Goal: Task Accomplishment & Management: Manage account settings

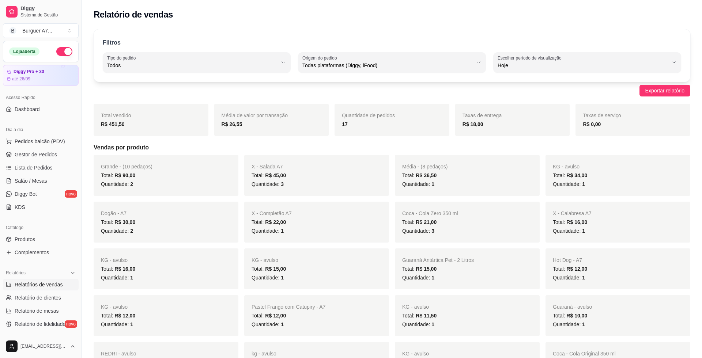
select select "ALL"
select select "0"
click at [44, 152] on span "Gestor de Pedidos" at bounding box center [36, 154] width 42 height 7
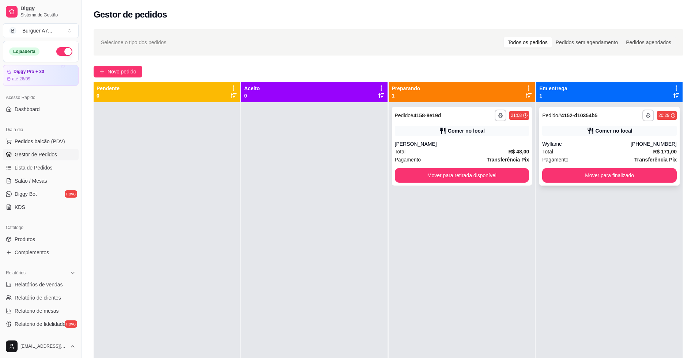
click at [591, 121] on div "**********" at bounding box center [609, 116] width 135 height 12
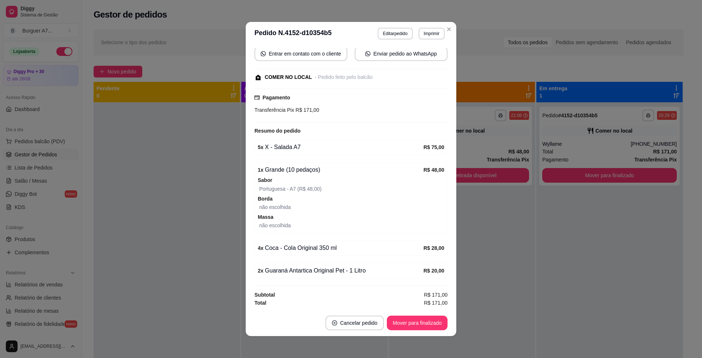
scroll to position [1, 0]
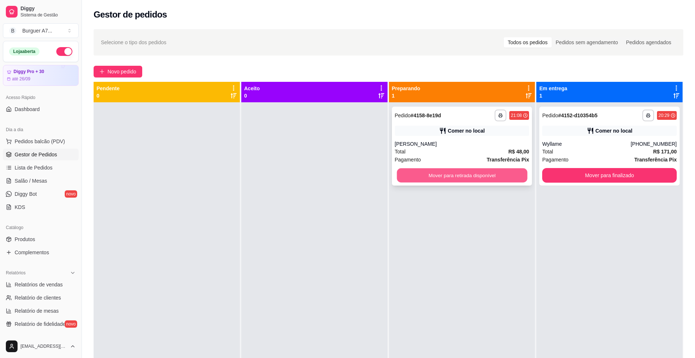
click at [481, 179] on button "Mover para retirada disponível" at bounding box center [462, 175] width 130 height 14
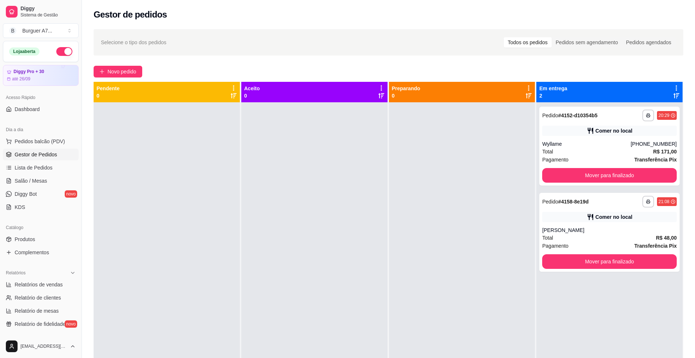
click at [25, 292] on ul "Relatórios de vendas Relatório de clientes Relatório de mesas Relatório de fide…" at bounding box center [41, 304] width 76 height 51
click at [29, 289] on link "Relatórios de vendas" at bounding box center [41, 285] width 76 height 12
select select "ALL"
select select "0"
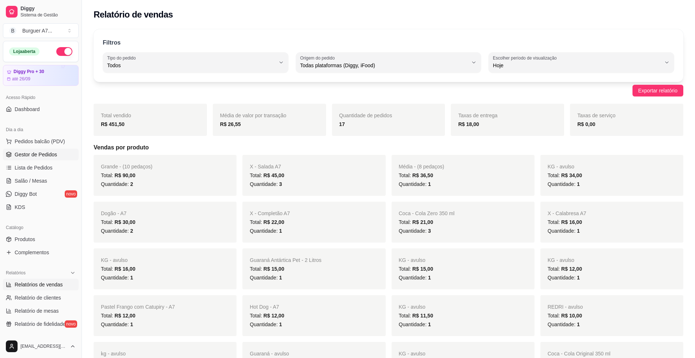
click at [57, 151] on link "Gestor de Pedidos" at bounding box center [41, 155] width 76 height 12
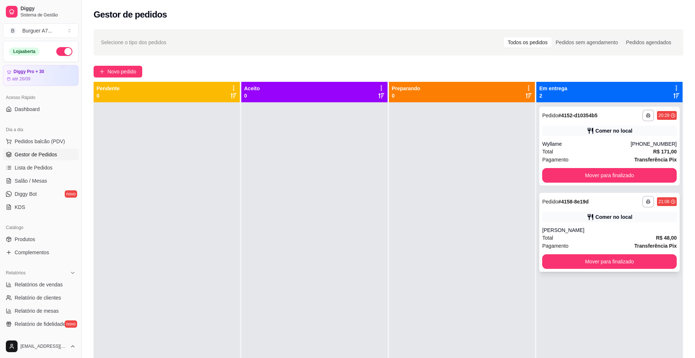
drag, startPoint x: 644, startPoint y: 221, endPoint x: 638, endPoint y: 221, distance: 5.8
click at [638, 221] on div "Comer no local" at bounding box center [609, 217] width 135 height 10
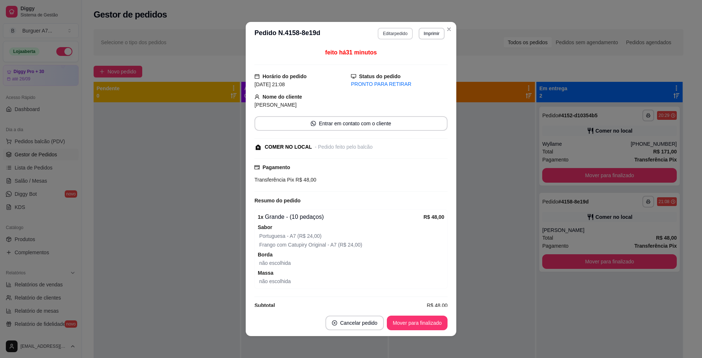
click at [387, 30] on button "Editar pedido" at bounding box center [395, 34] width 35 height 12
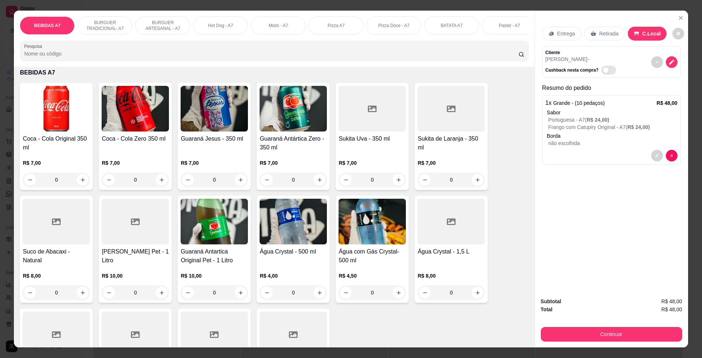
scroll to position [137, 0]
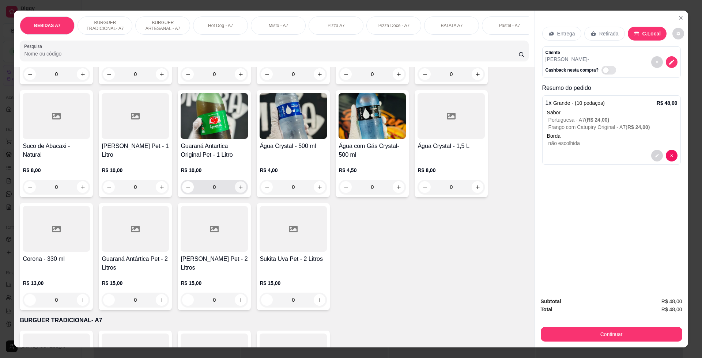
click at [239, 193] on button "increase-product-quantity" at bounding box center [240, 187] width 11 height 11
type input "1"
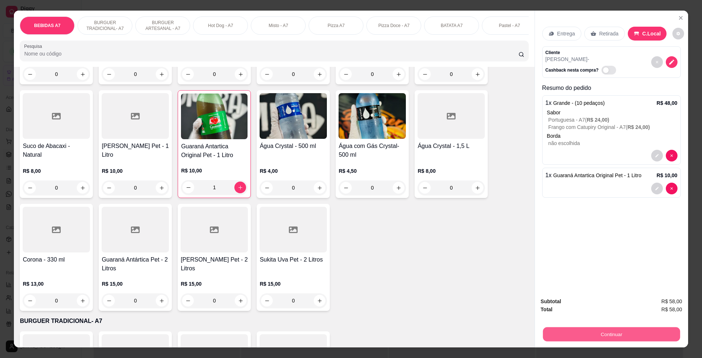
click at [627, 329] on button "Continuar" at bounding box center [610, 334] width 137 height 14
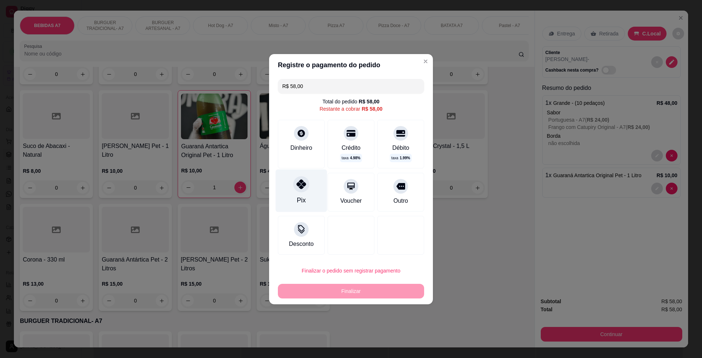
click at [306, 185] on div at bounding box center [301, 184] width 16 height 16
type input "R$ 0,00"
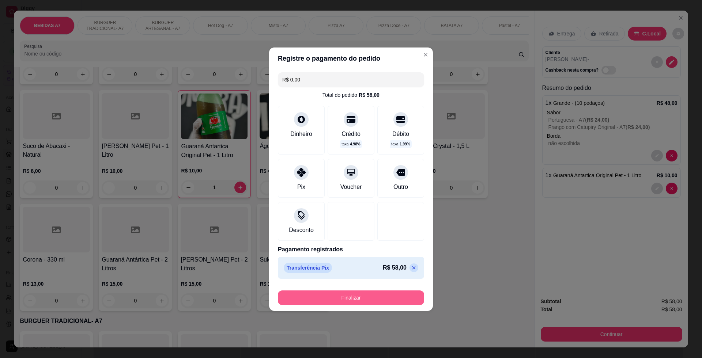
click at [359, 298] on button "Finalizar" at bounding box center [351, 298] width 146 height 15
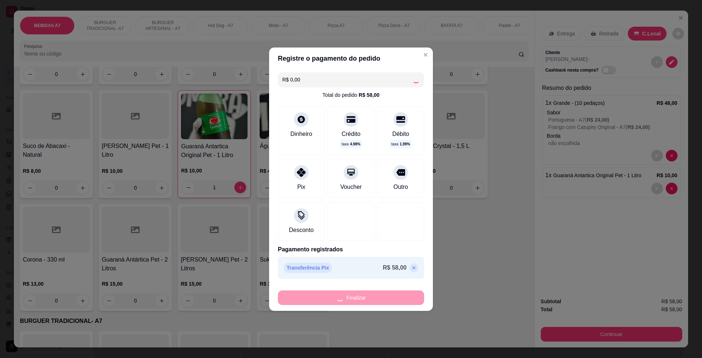
type input "0"
type input "-R$ 58,00"
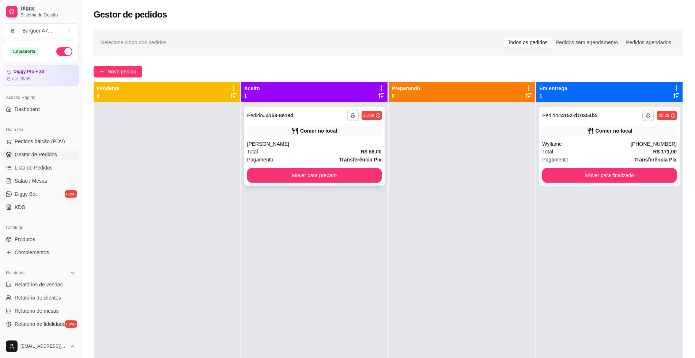
click at [370, 178] on button "Mover para preparo" at bounding box center [314, 175] width 135 height 15
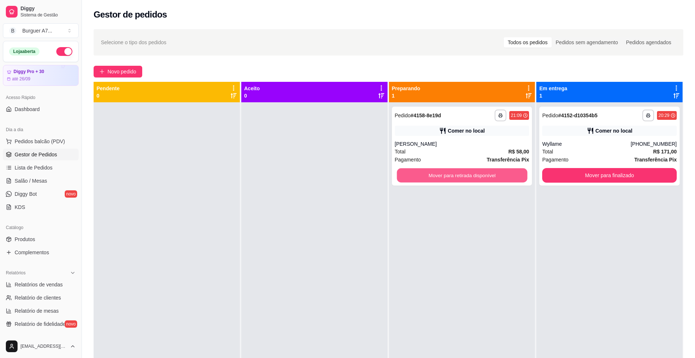
click at [480, 179] on button "Mover para retirada disponível" at bounding box center [462, 175] width 130 height 14
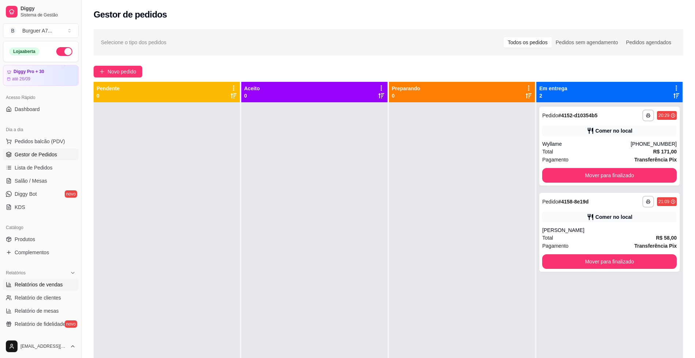
click at [58, 289] on link "Relatórios de vendas" at bounding box center [41, 285] width 76 height 12
select select "ALL"
select select "0"
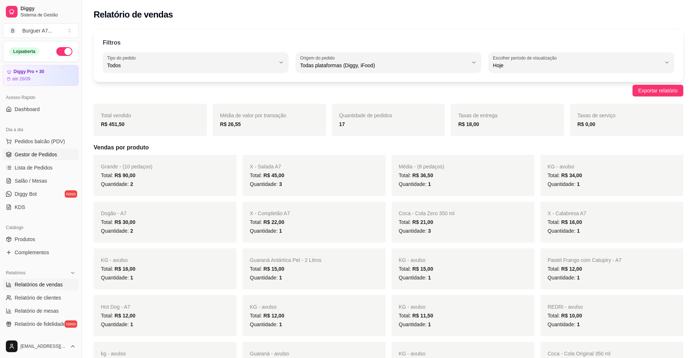
click at [38, 155] on span "Gestor de Pedidos" at bounding box center [36, 154] width 42 height 7
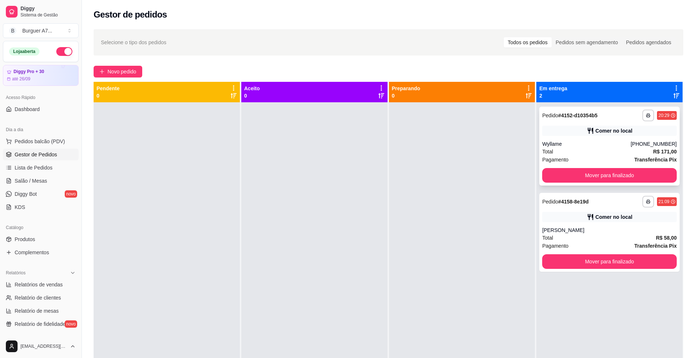
click at [574, 150] on div "Total R$ 171,00" at bounding box center [609, 152] width 135 height 8
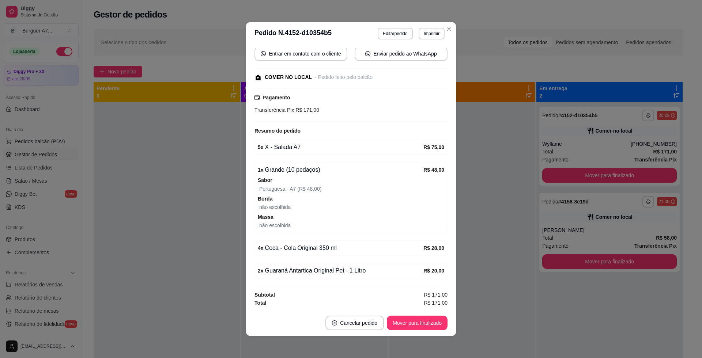
scroll to position [1, 0]
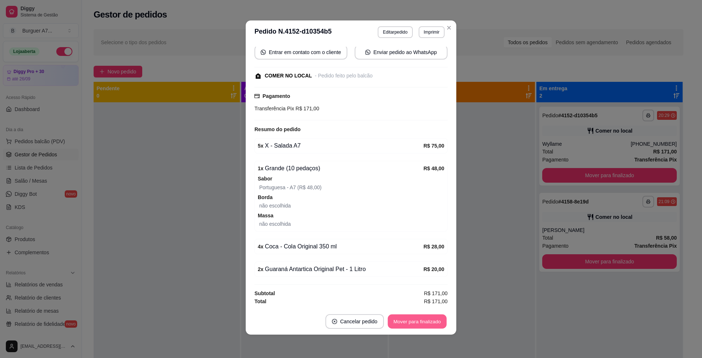
click at [422, 318] on button "Mover para finalizado" at bounding box center [417, 322] width 59 height 14
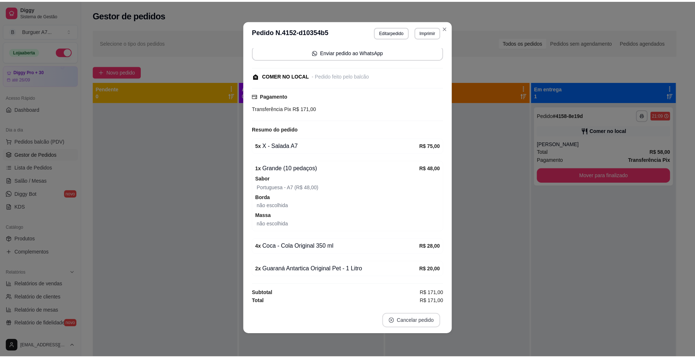
scroll to position [62, 0]
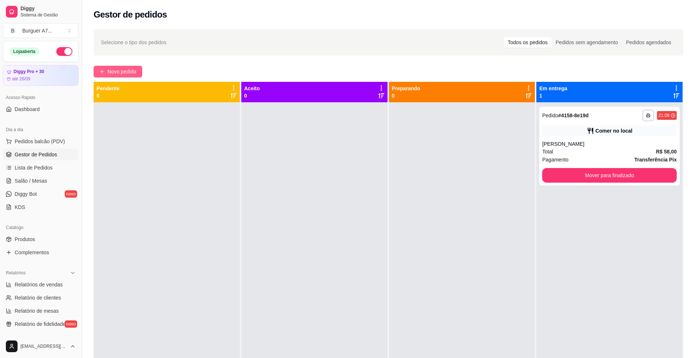
click at [118, 74] on span "Novo pedido" at bounding box center [121, 72] width 29 height 8
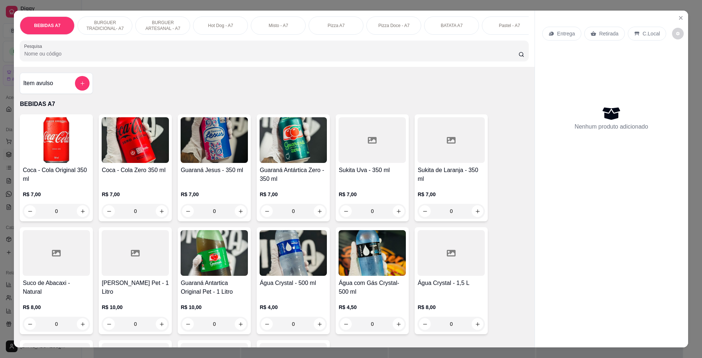
click at [579, 77] on div "Nenhum produto adicionado" at bounding box center [611, 117] width 139 height 143
click at [678, 19] on icon "Close" at bounding box center [681, 18] width 6 height 6
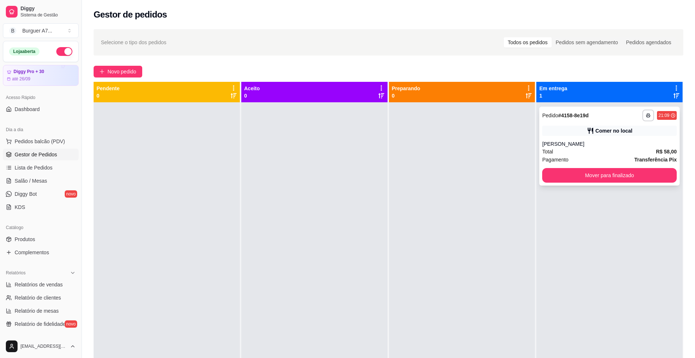
click at [623, 129] on div "Comer no local" at bounding box center [613, 130] width 37 height 7
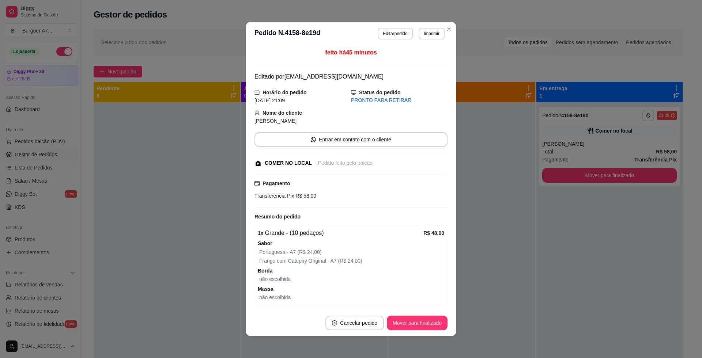
click at [404, 32] on button "Editar pedido" at bounding box center [395, 34] width 35 height 12
click at [63, 90] on div "Item avulso" at bounding box center [56, 83] width 67 height 15
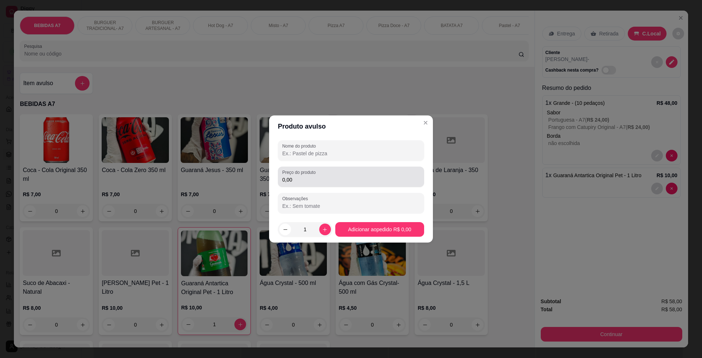
click at [337, 174] on div "0,00" at bounding box center [350, 177] width 137 height 15
type input "2,00"
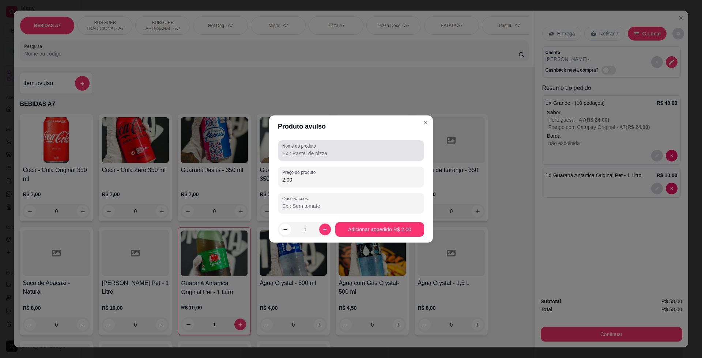
click at [331, 157] on div at bounding box center [350, 150] width 137 height 15
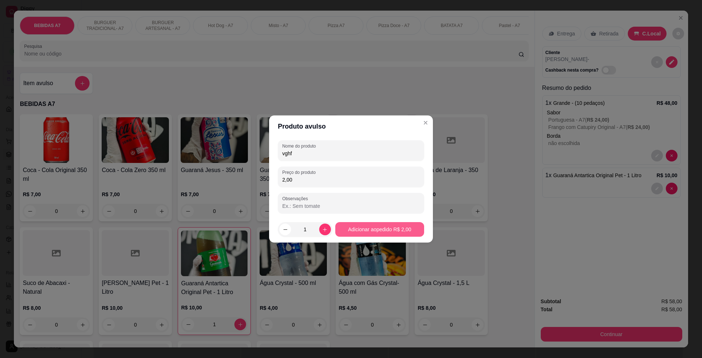
type input "vghf"
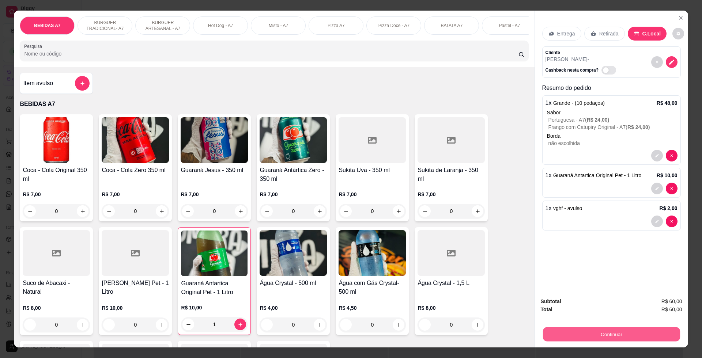
click at [600, 341] on button "Continuar" at bounding box center [610, 334] width 137 height 14
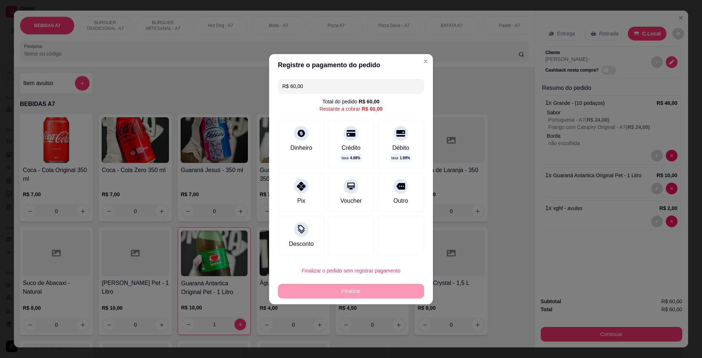
click at [276, 194] on div "R$ 60,00 Total do pedido R$ 60,00 Restante a cobrar R$ 60,00 Dinheiro Crédito t…" at bounding box center [351, 167] width 164 height 182
drag, startPoint x: 293, startPoint y: 199, endPoint x: 324, endPoint y: 230, distance: 43.2
click at [293, 199] on div "Pix" at bounding box center [301, 192] width 47 height 39
type input "R$ 0,00"
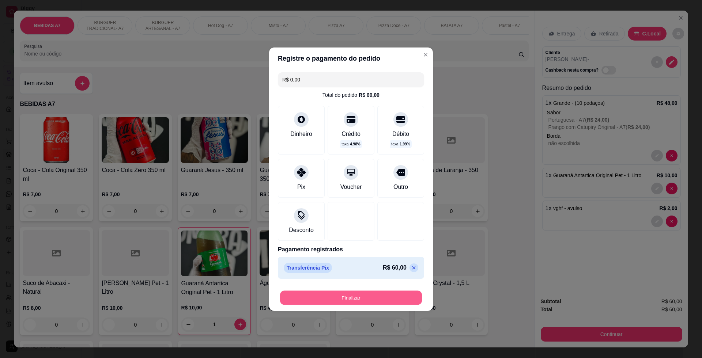
click at [381, 300] on button "Finalizar" at bounding box center [351, 298] width 142 height 14
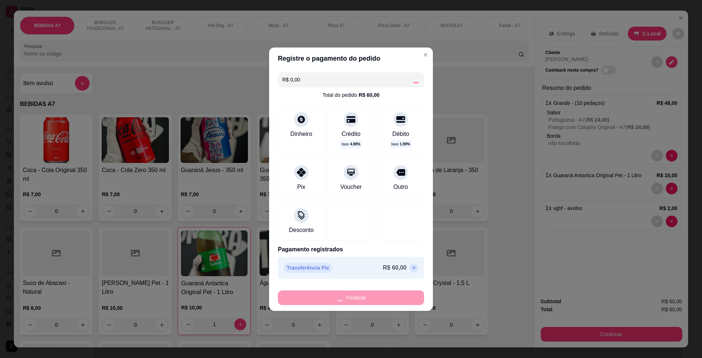
type input "0"
type input "-R$ 60,00"
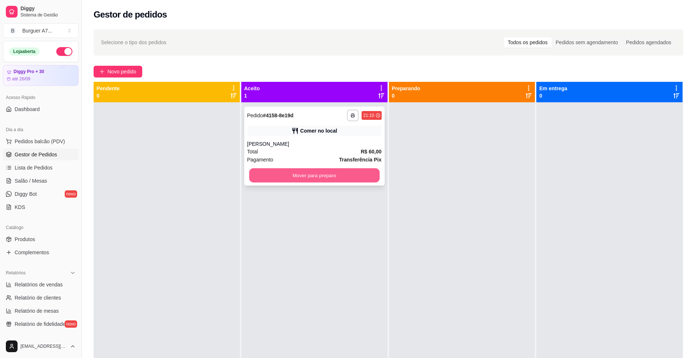
click at [367, 175] on button "Mover para preparo" at bounding box center [314, 175] width 130 height 14
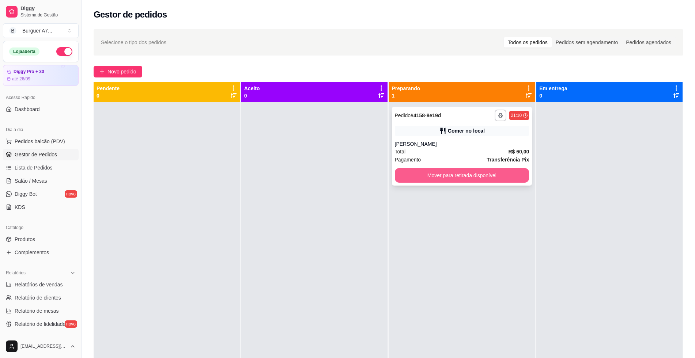
click at [463, 182] on button "Mover para retirada disponível" at bounding box center [462, 175] width 135 height 15
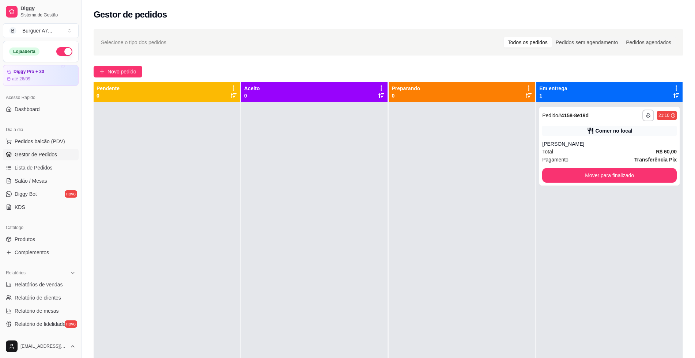
click at [547, 185] on div "**********" at bounding box center [389, 261] width 590 height 358
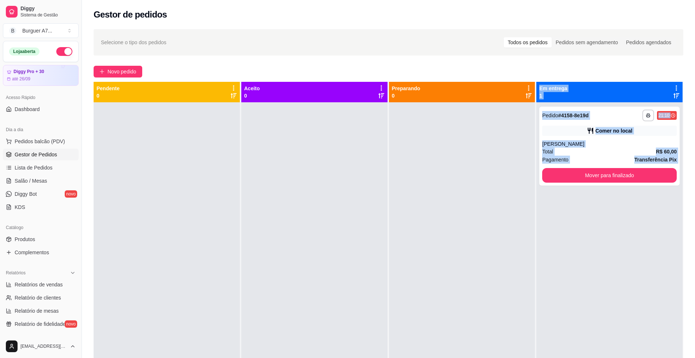
click at [573, 187] on div "**********" at bounding box center [609, 281] width 146 height 358
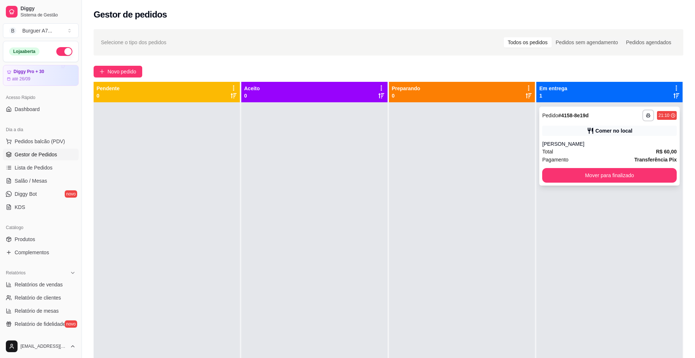
click at [579, 181] on button "Mover para finalizado" at bounding box center [609, 175] width 135 height 15
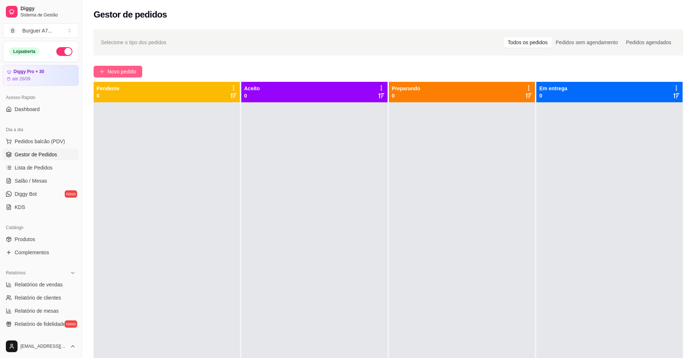
click at [132, 72] on span "Novo pedido" at bounding box center [121, 72] width 29 height 8
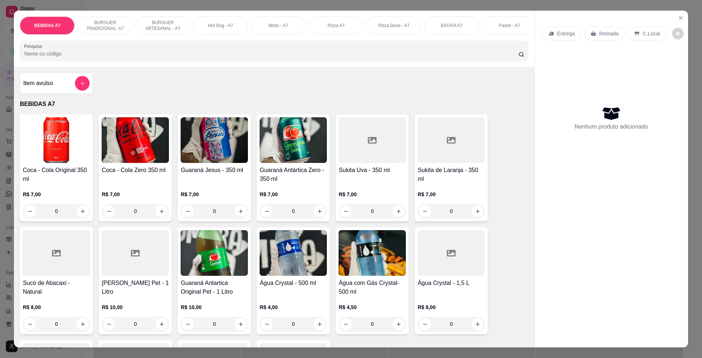
click at [82, 94] on div "Item avulso" at bounding box center [56, 83] width 73 height 21
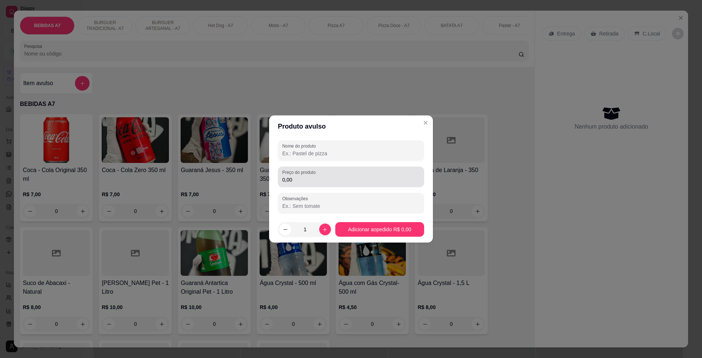
click at [322, 173] on div "0,00" at bounding box center [350, 177] width 137 height 15
type input "59,00"
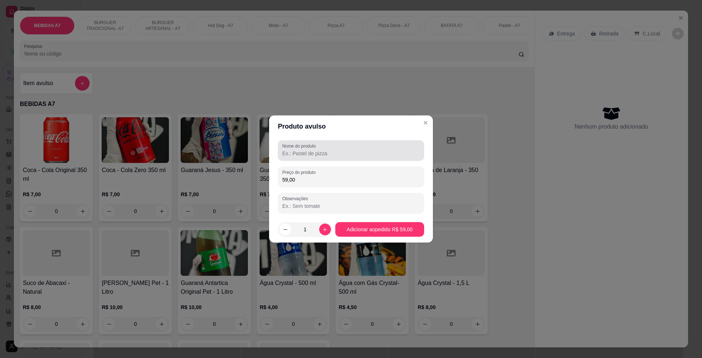
click at [361, 158] on div "Nome do produto" at bounding box center [351, 150] width 146 height 20
type input "dve"
click at [415, 238] on footer "1 Adicionar ao pedido R$ 59,00" at bounding box center [351, 229] width 164 height 26
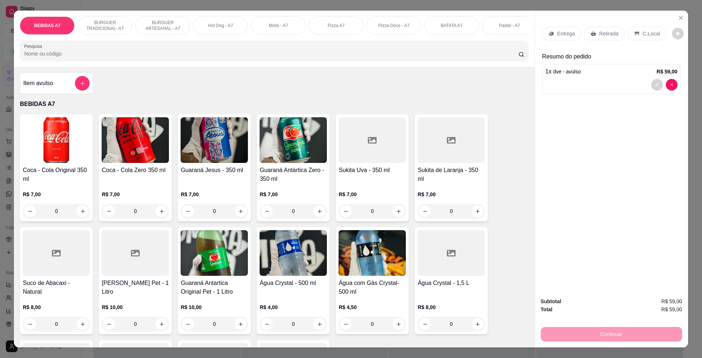
click at [618, 37] on div "Retirada" at bounding box center [604, 34] width 41 height 14
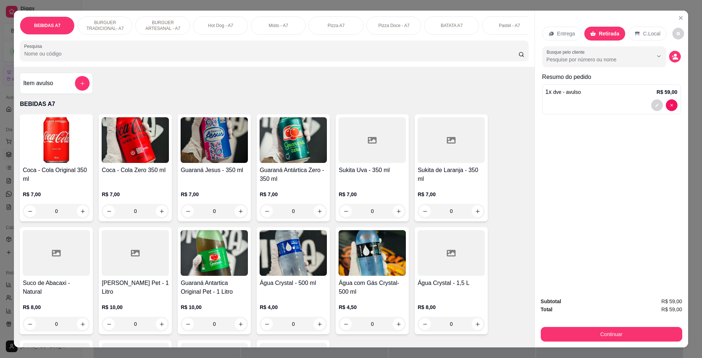
click at [626, 326] on div "Subtotal R$ 59,00 Total R$ 59,00 Continuar" at bounding box center [611, 320] width 141 height 44
click at [628, 332] on button "Continuar" at bounding box center [611, 334] width 141 height 15
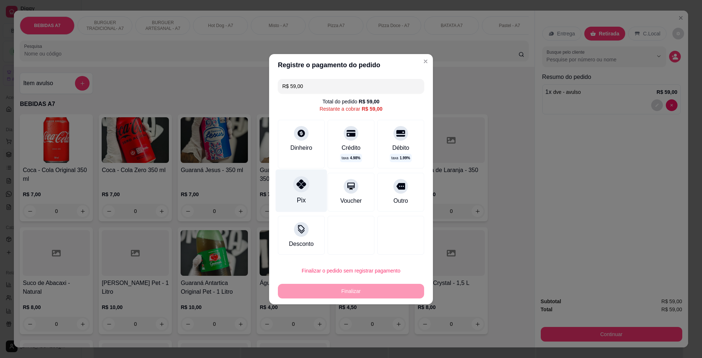
click at [312, 202] on div "Pix" at bounding box center [302, 190] width 52 height 43
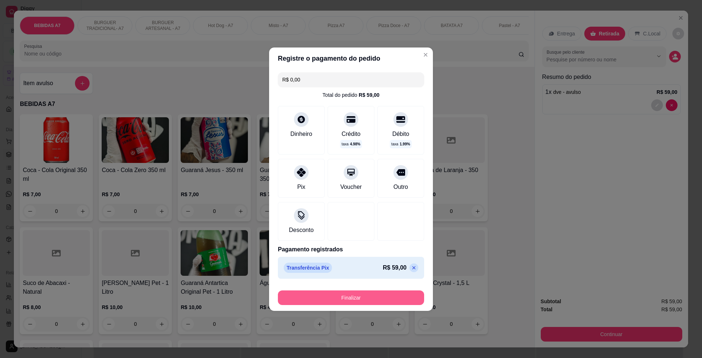
click at [332, 302] on button "Finalizar" at bounding box center [351, 298] width 146 height 15
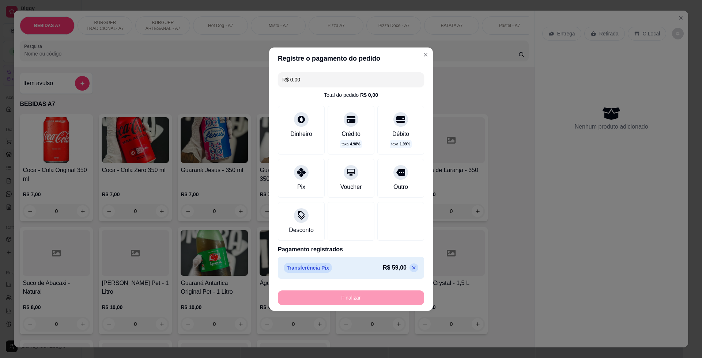
type input "-R$ 59,00"
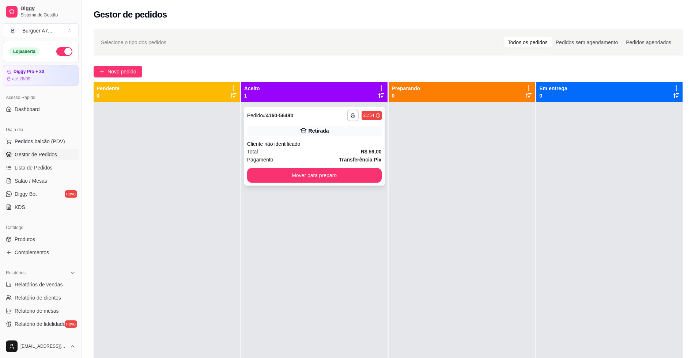
drag, startPoint x: 323, startPoint y: 183, endPoint x: 327, endPoint y: 181, distance: 4.9
click at [327, 181] on div "**********" at bounding box center [314, 146] width 140 height 79
click at [360, 174] on button "Mover para preparo" at bounding box center [314, 175] width 135 height 15
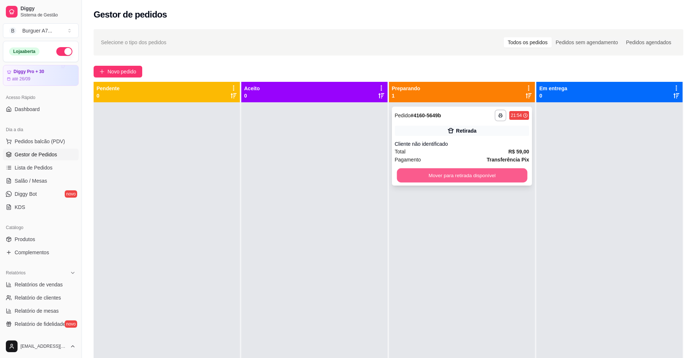
click at [511, 172] on button "Mover para retirada disponível" at bounding box center [462, 175] width 130 height 14
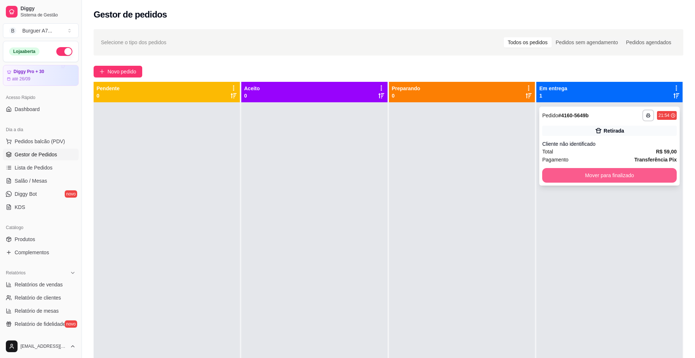
click at [635, 170] on button "Mover para finalizado" at bounding box center [609, 175] width 135 height 15
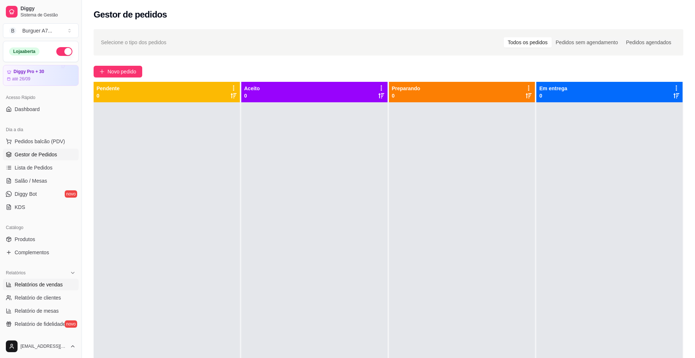
click at [42, 282] on span "Relatórios de vendas" at bounding box center [39, 284] width 48 height 7
select select "ALL"
select select "0"
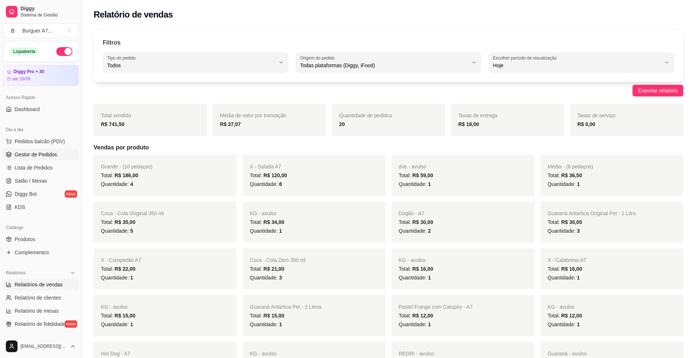
click at [52, 153] on span "Gestor de Pedidos" at bounding box center [36, 154] width 42 height 7
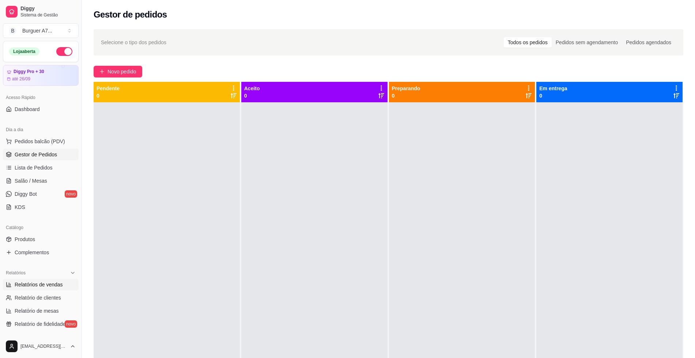
click at [47, 280] on link "Relatórios de vendas" at bounding box center [41, 285] width 76 height 12
select select "ALL"
select select "0"
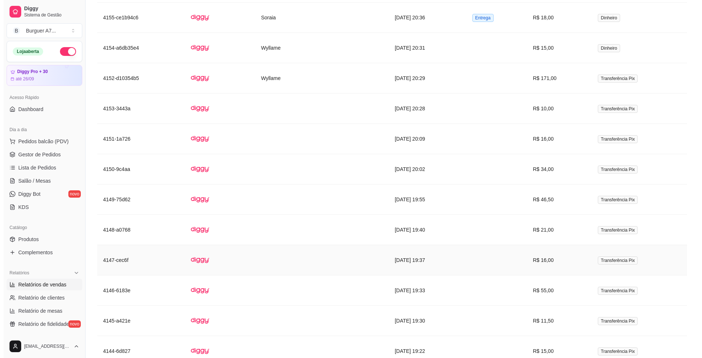
scroll to position [731, 0]
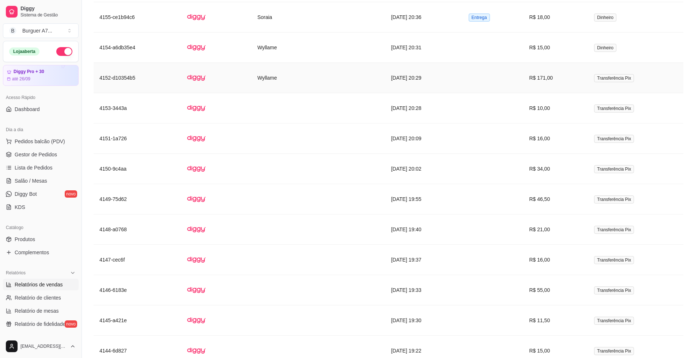
click at [428, 79] on td "[DATE] 20:29" at bounding box center [423, 78] width 77 height 30
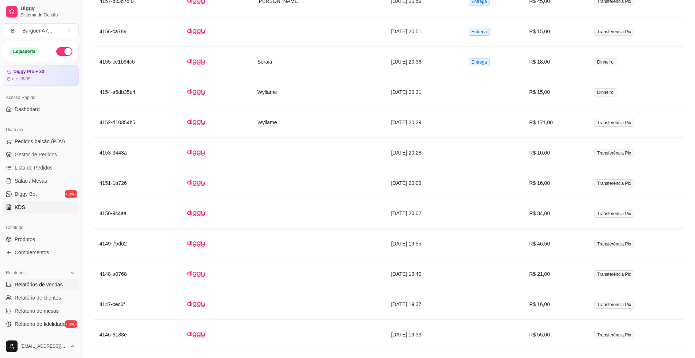
scroll to position [685, 0]
click at [58, 156] on link "Gestor de Pedidos" at bounding box center [41, 155] width 76 height 12
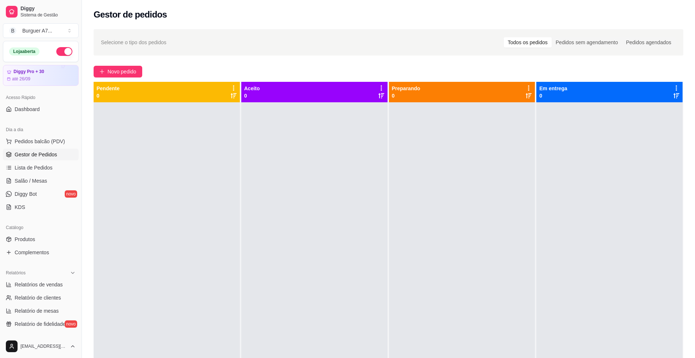
click at [126, 64] on div "Selecione o tipo dos pedidos Todos os pedidos Pedidos sem agendamento Pedidos a…" at bounding box center [388, 237] width 613 height 424
click at [122, 73] on span "Novo pedido" at bounding box center [121, 72] width 29 height 8
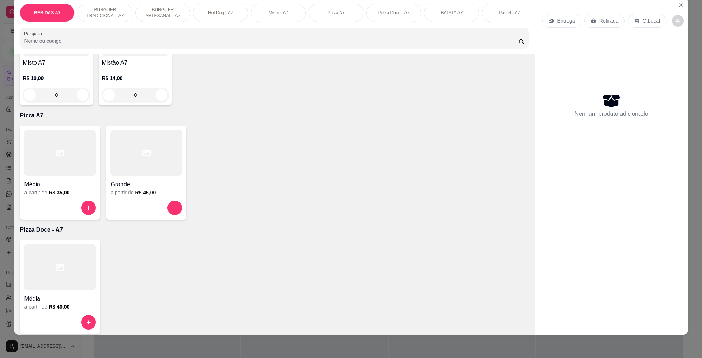
scroll to position [822, 0]
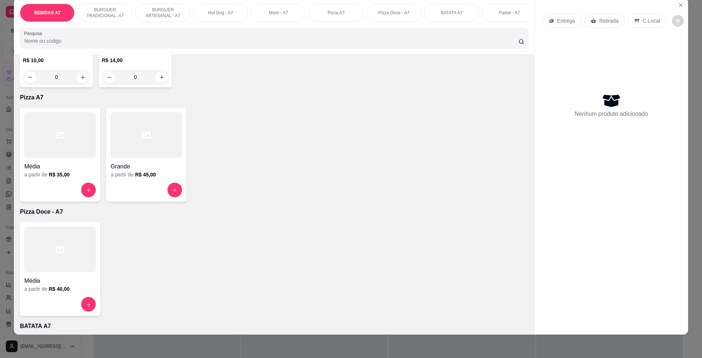
click at [67, 147] on div at bounding box center [60, 135] width 72 height 46
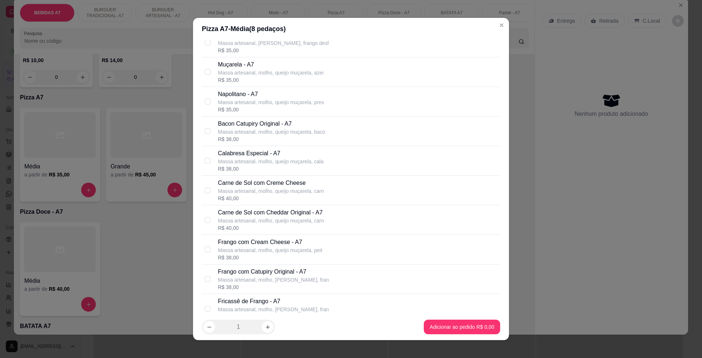
scroll to position [183, 0]
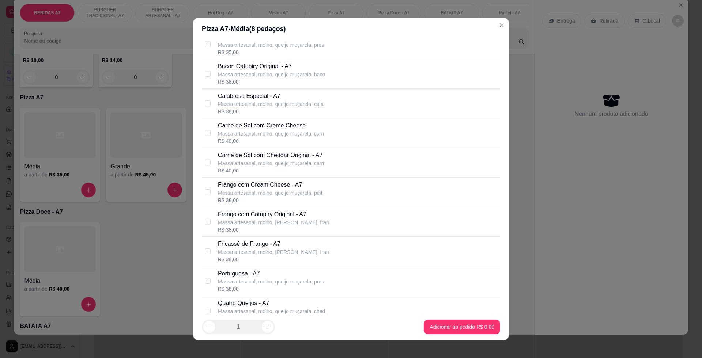
click at [276, 217] on p "Frango com Catupiry Original - A7" at bounding box center [273, 214] width 111 height 9
checkbox input "true"
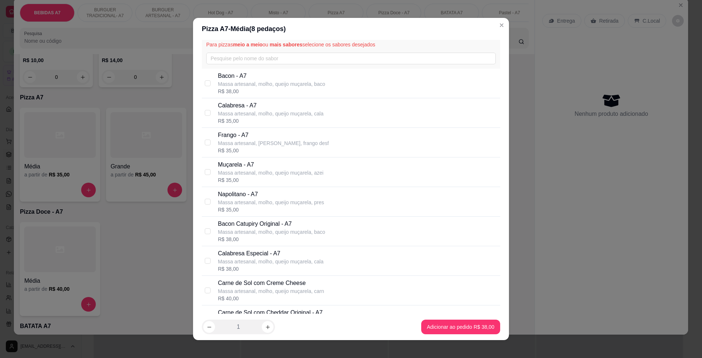
scroll to position [0, 0]
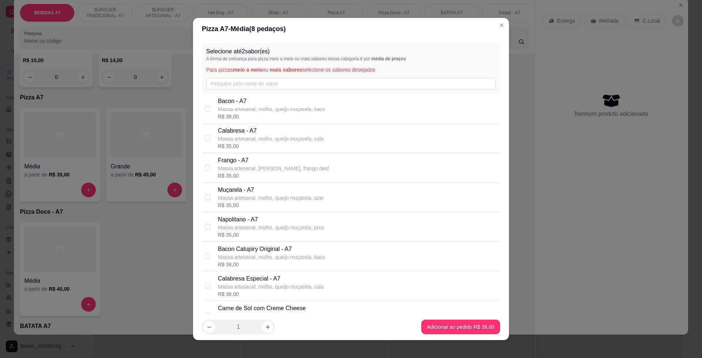
click at [262, 145] on div "R$ 35,00" at bounding box center [271, 146] width 106 height 7
checkbox input "true"
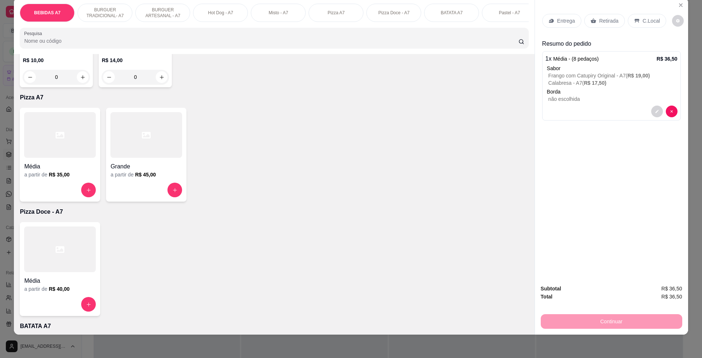
click at [632, 25] on div "C.Local" at bounding box center [647, 21] width 38 height 14
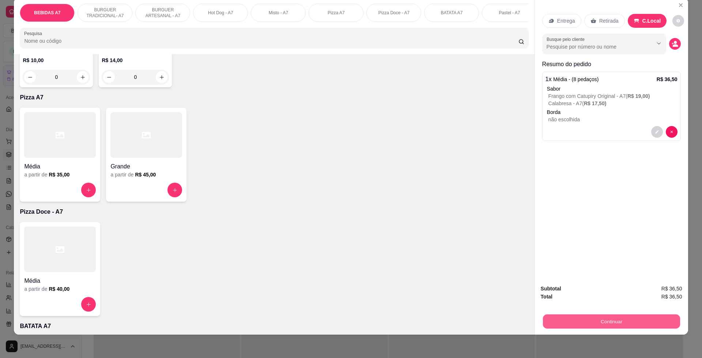
click at [653, 324] on button "Continuar" at bounding box center [610, 321] width 137 height 14
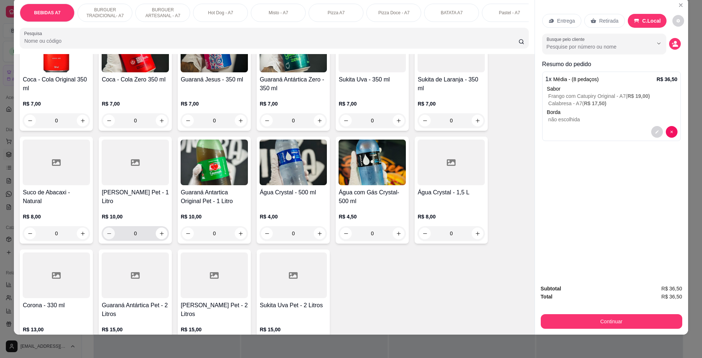
scroll to position [91, 0]
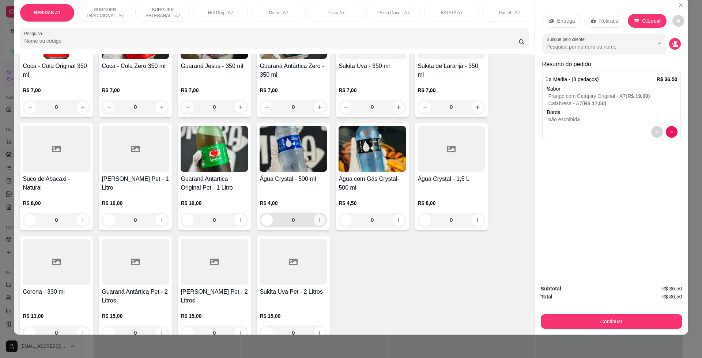
click at [318, 222] on icon "increase-product-quantity" at bounding box center [320, 220] width 4 height 4
type input "1"
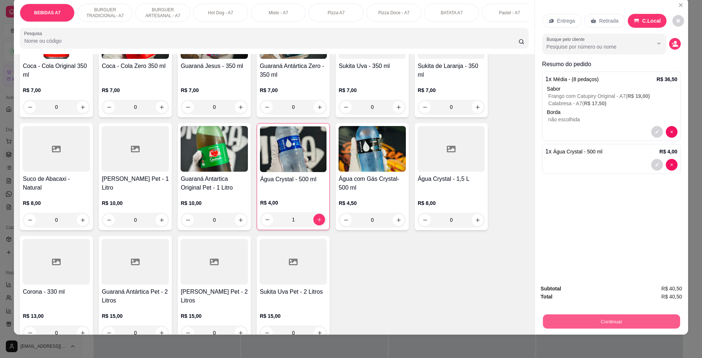
click at [644, 322] on button "Continuar" at bounding box center [610, 321] width 137 height 14
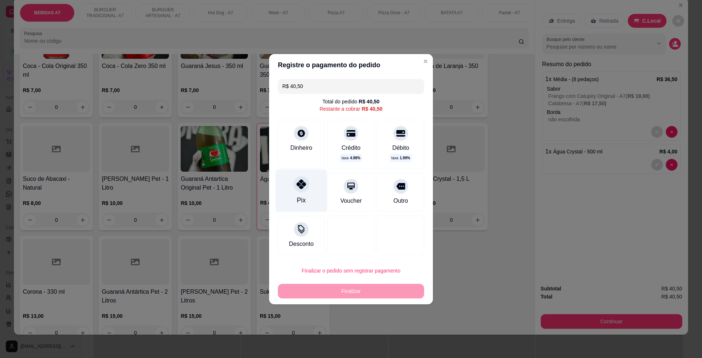
click at [317, 204] on div "Pix" at bounding box center [302, 190] width 52 height 43
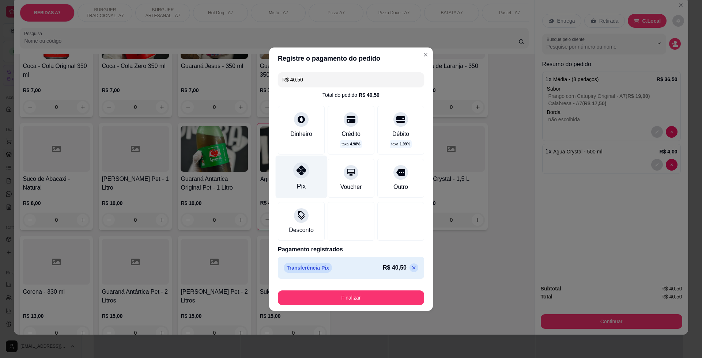
type input "R$ 0,00"
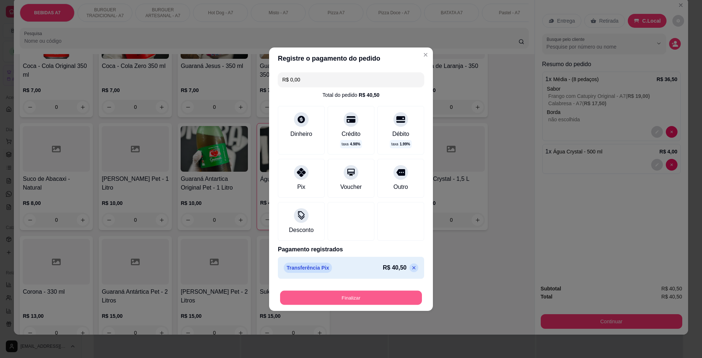
click at [372, 297] on button "Finalizar" at bounding box center [351, 298] width 142 height 14
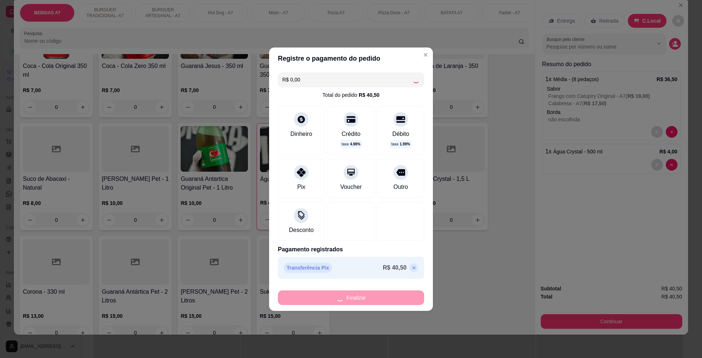
type input "0"
type input "-R$ 40,50"
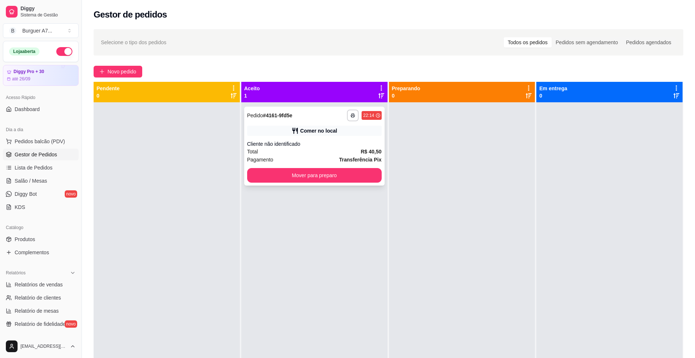
click at [350, 143] on div "Cliente não identificado" at bounding box center [314, 143] width 135 height 7
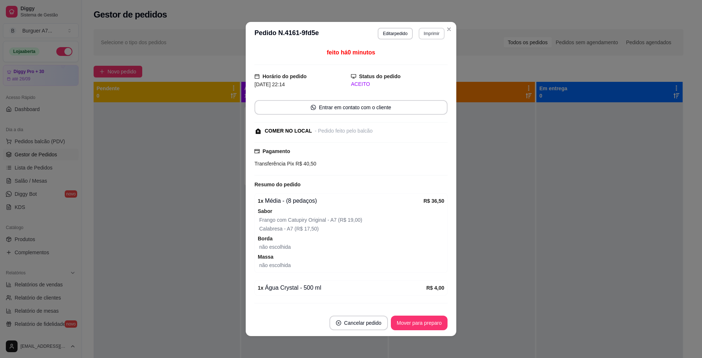
click at [418, 34] on button "Imprimir" at bounding box center [431, 34] width 26 height 12
click at [416, 73] on button "Impressora" at bounding box center [415, 74] width 53 height 12
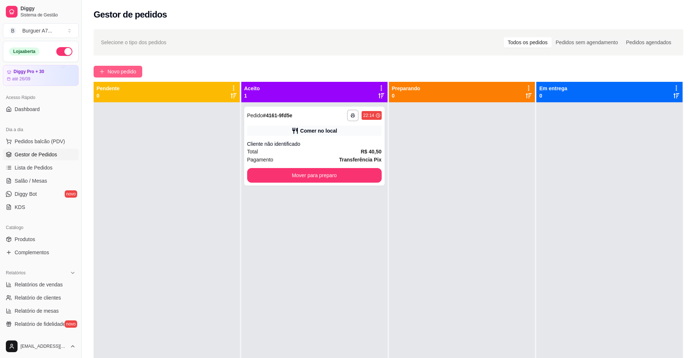
click at [103, 72] on icon "plus" at bounding box center [101, 71] width 5 height 5
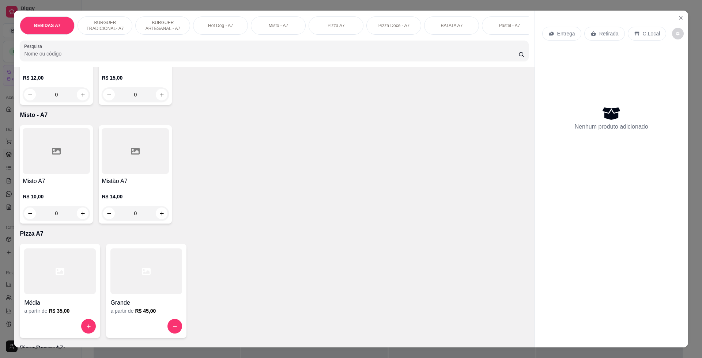
scroll to position [685, 0]
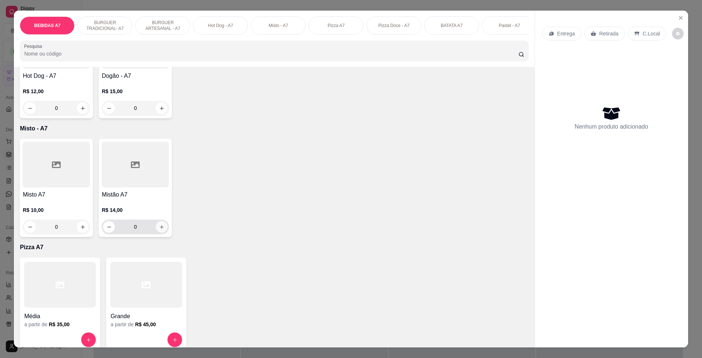
click at [160, 230] on icon "increase-product-quantity" at bounding box center [161, 226] width 5 height 5
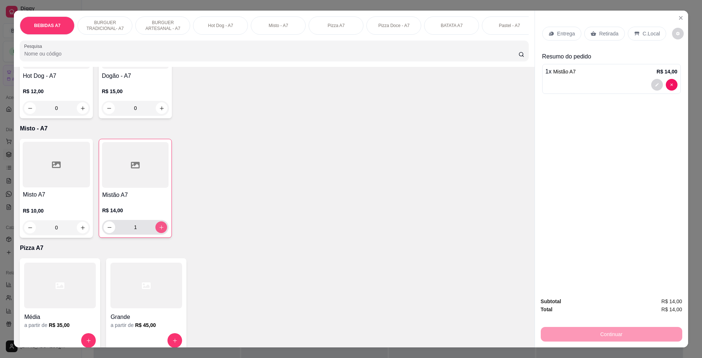
click at [160, 230] on icon "increase-product-quantity" at bounding box center [161, 227] width 5 height 5
type input "2"
click at [605, 34] on p "Retirada" at bounding box center [608, 33] width 19 height 7
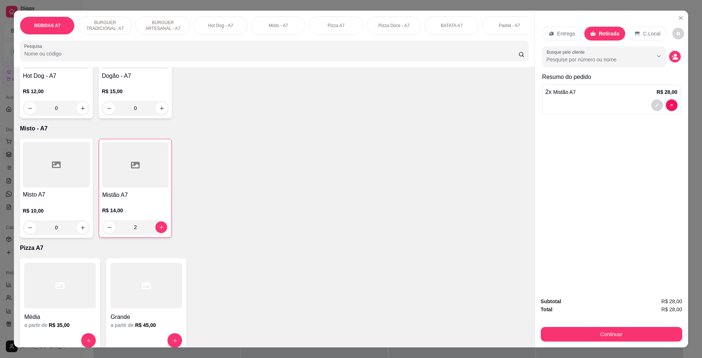
click at [641, 38] on div "C.Local" at bounding box center [647, 34] width 38 height 14
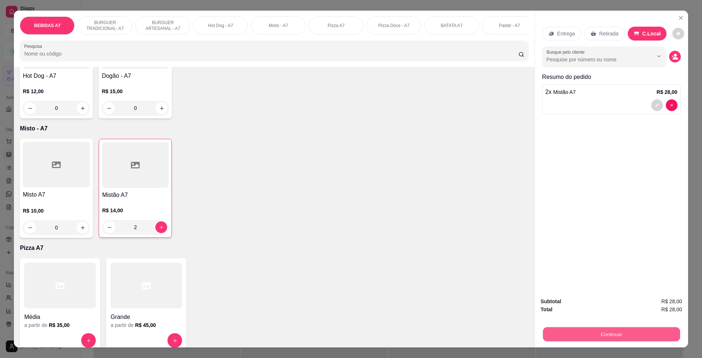
click at [620, 338] on button "Continuar" at bounding box center [610, 334] width 137 height 14
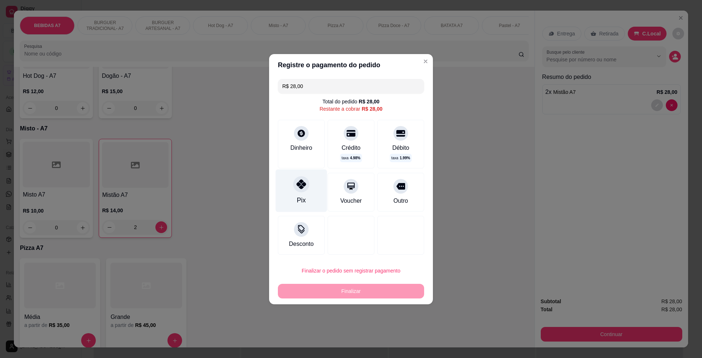
click at [321, 177] on div "Pix" at bounding box center [302, 190] width 52 height 43
type input "R$ 0,00"
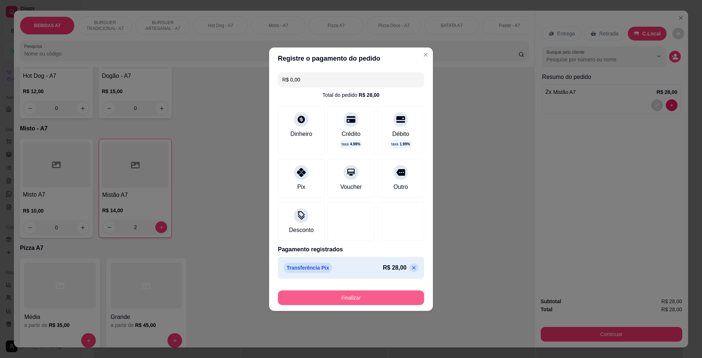
click at [359, 298] on button "Finalizar" at bounding box center [351, 298] width 146 height 15
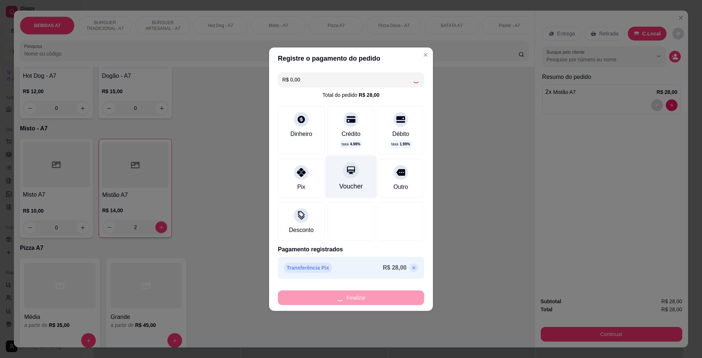
type input "0"
type input "-R$ 28,00"
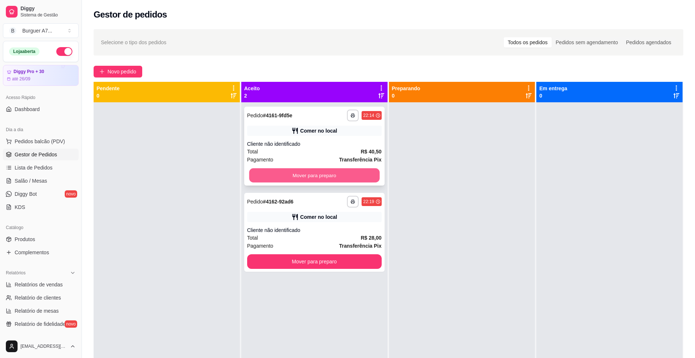
click at [369, 177] on button "Mover para preparo" at bounding box center [314, 175] width 130 height 14
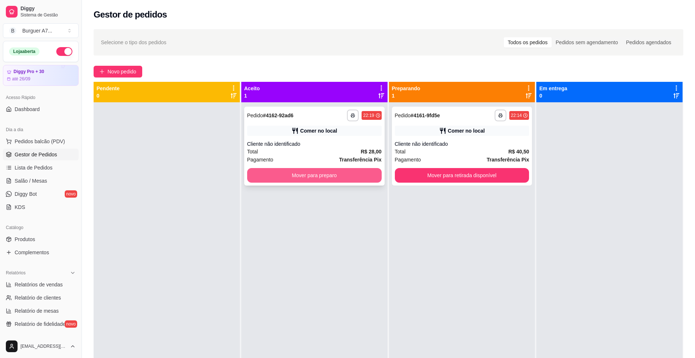
click at [370, 175] on button "Mover para preparo" at bounding box center [314, 175] width 135 height 15
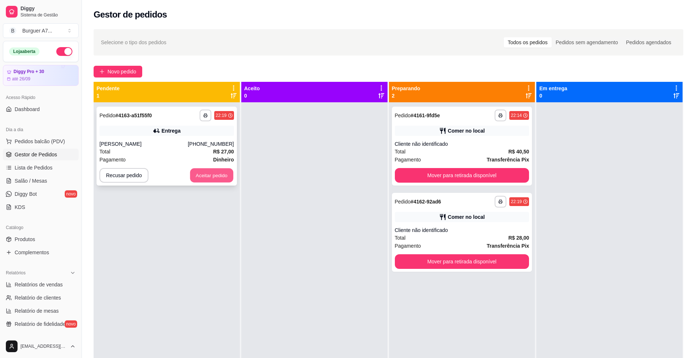
click at [214, 175] on button "Aceitar pedido" at bounding box center [211, 175] width 43 height 14
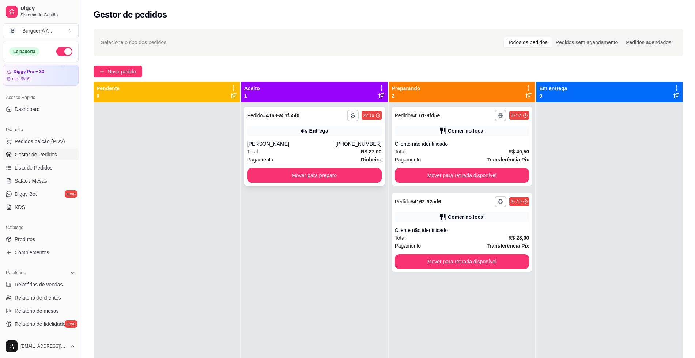
click at [334, 133] on div "Entrega" at bounding box center [314, 131] width 135 height 10
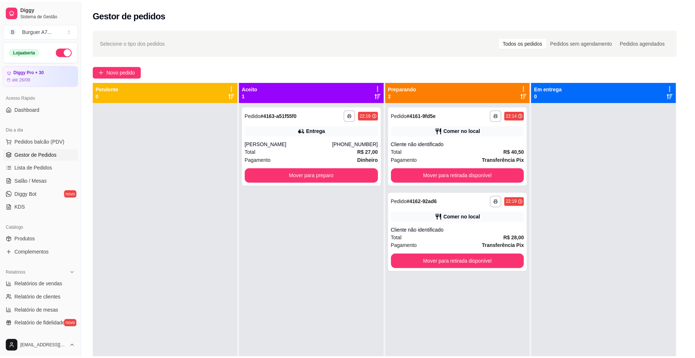
scroll to position [41, 0]
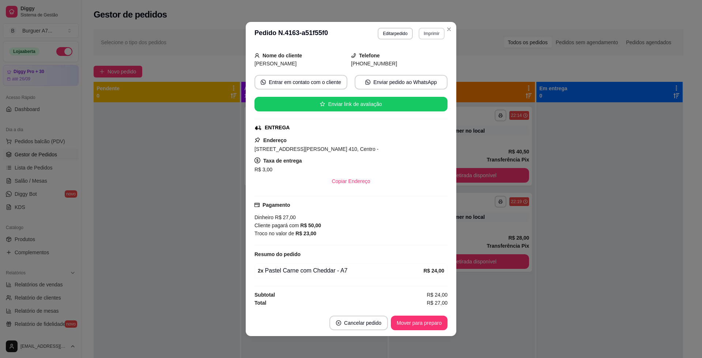
click at [426, 39] on button "Imprimir" at bounding box center [431, 34] width 26 height 12
click at [421, 69] on button "Impressora" at bounding box center [415, 74] width 53 height 12
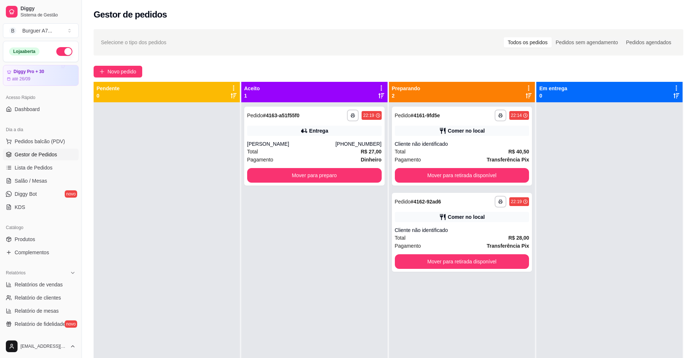
click at [382, 178] on div "**********" at bounding box center [314, 281] width 146 height 358
click at [374, 179] on button "Mover para preparo" at bounding box center [314, 175] width 130 height 14
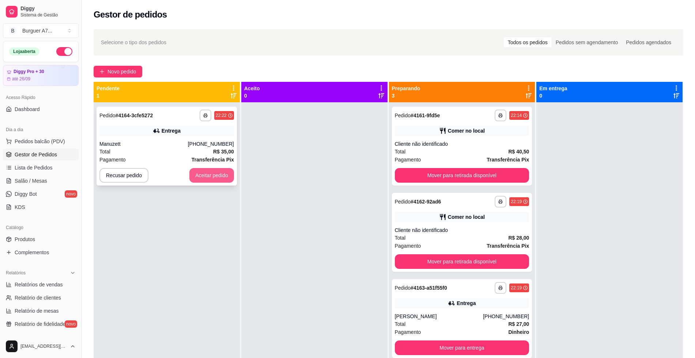
click at [173, 179] on div "Recusar pedido Aceitar pedido" at bounding box center [166, 175] width 135 height 15
click at [211, 180] on button "Aceitar pedido" at bounding box center [211, 175] width 45 height 15
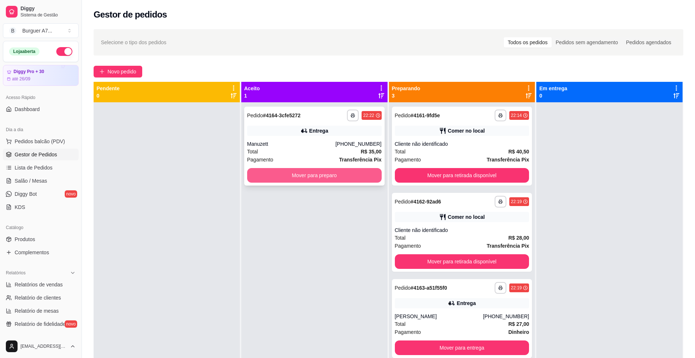
click at [325, 176] on button "Mover para preparo" at bounding box center [314, 175] width 135 height 15
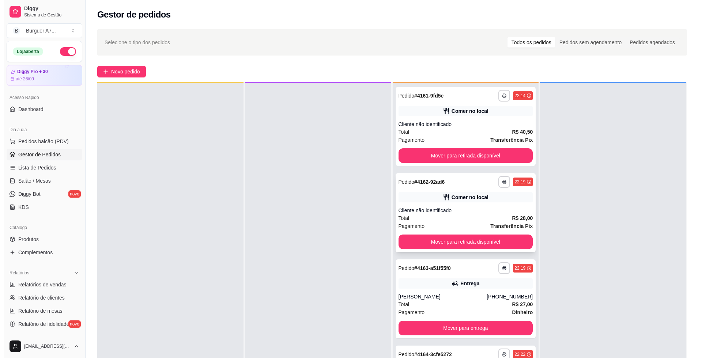
scroll to position [20, 0]
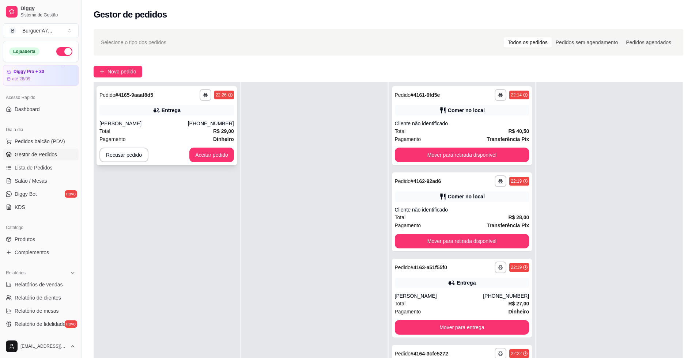
click at [140, 99] on div "**********" at bounding box center [166, 95] width 135 height 12
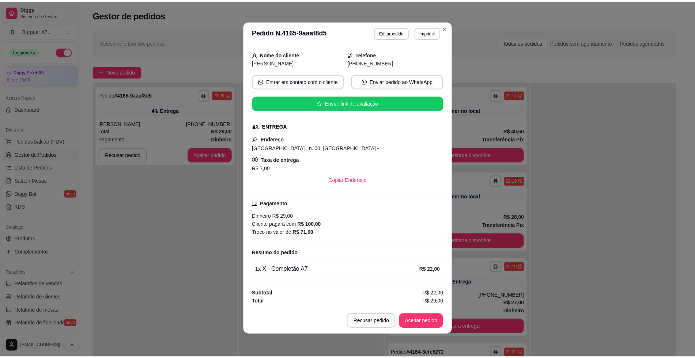
scroll to position [1, 0]
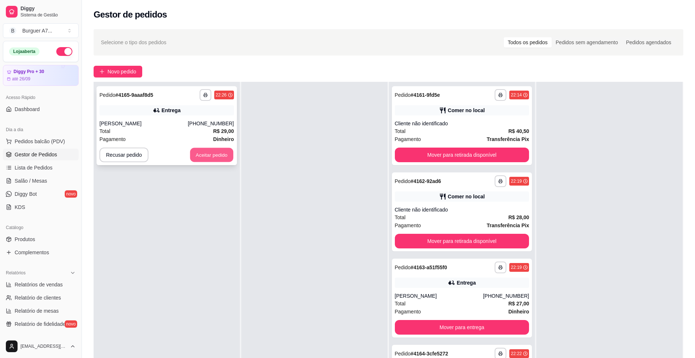
click at [223, 158] on button "Aceitar pedido" at bounding box center [211, 155] width 43 height 14
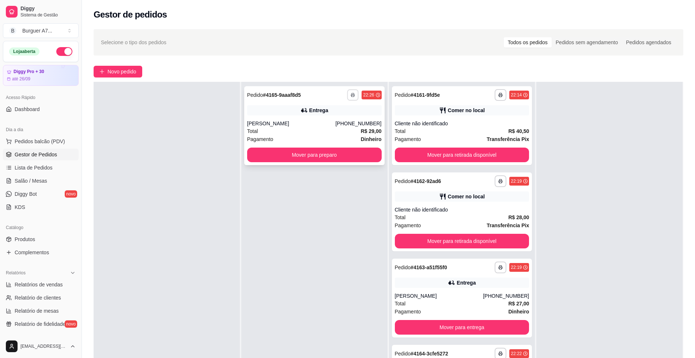
click at [354, 98] on button "button" at bounding box center [352, 94] width 11 height 11
click at [337, 133] on button "Impressora" at bounding box center [330, 135] width 53 height 12
click at [356, 129] on div "Total R$ 29,00" at bounding box center [314, 131] width 135 height 8
click at [326, 162] on button "Mover para preparo" at bounding box center [314, 155] width 130 height 14
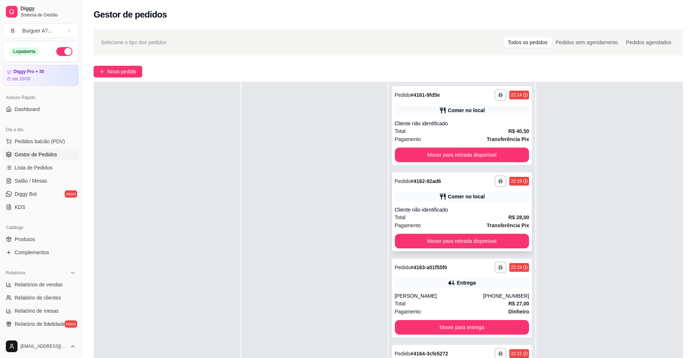
click at [463, 195] on div "Comer no local" at bounding box center [466, 196] width 37 height 7
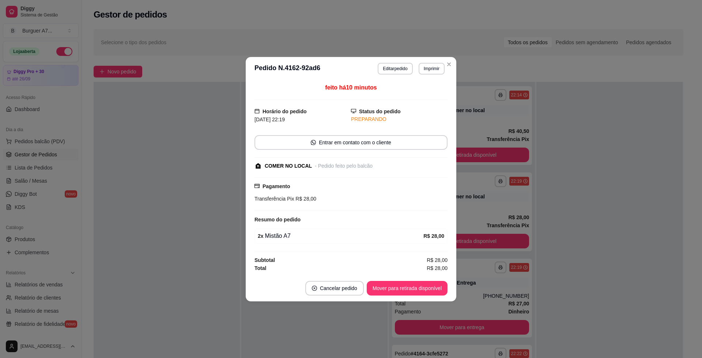
click at [401, 76] on header "**********" at bounding box center [351, 68] width 211 height 23
click at [401, 75] on header "**********" at bounding box center [351, 68] width 211 height 23
click at [402, 71] on button "Editar pedido" at bounding box center [395, 68] width 34 height 11
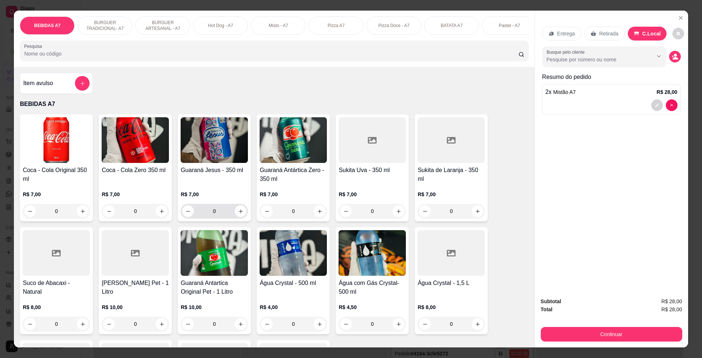
click at [238, 214] on icon "increase-product-quantity" at bounding box center [240, 211] width 5 height 5
click at [238, 214] on icon "increase-product-quantity" at bounding box center [240, 210] width 5 height 5
type input "2"
click at [693, 121] on div "BEBIDAS A7 BURGUER TRADICIONAL- A7 BURGUER ARTESANAL - A7 Hot Dog - A7 Misto - …" at bounding box center [351, 179] width 702 height 358
click at [668, 350] on div "BEBIDAS A7 BURGUER TRADICIONAL- A7 BURGUER ARTESANAL - A7 Hot Dog - A7 Misto - …" at bounding box center [351, 179] width 702 height 358
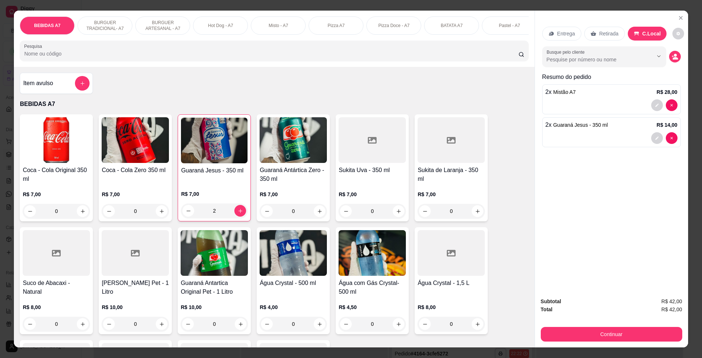
click at [664, 341] on button "Continuar" at bounding box center [611, 334] width 141 height 15
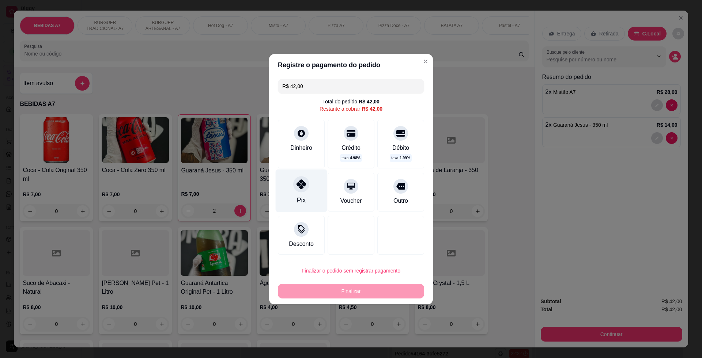
click at [312, 203] on div "Pix" at bounding box center [302, 190] width 52 height 43
type input "R$ 0,00"
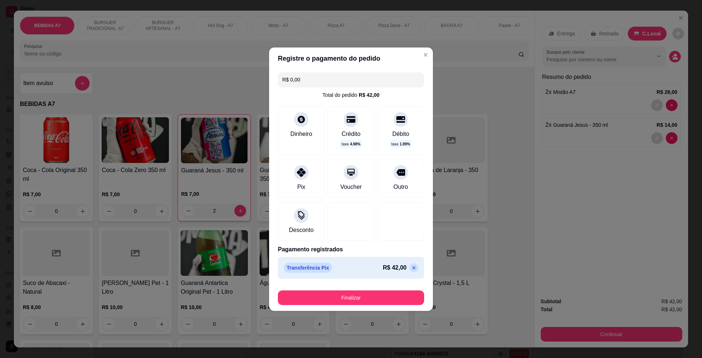
click at [345, 311] on div "Registre o pagamento do pedido R$ 0,00 Total do pedido R$ 42,00 Dinheiro Crédit…" at bounding box center [351, 179] width 702 height 358
click at [355, 300] on button "Finalizar" at bounding box center [351, 298] width 146 height 15
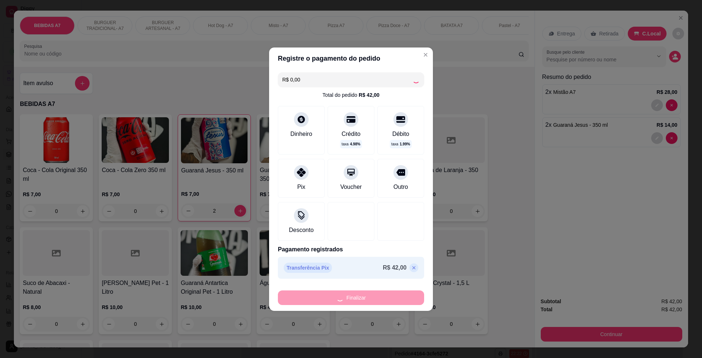
type input "0"
type input "-R$ 42,00"
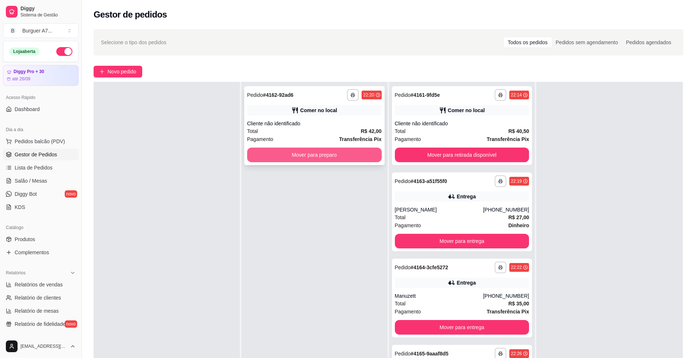
click at [372, 156] on button "Mover para preparo" at bounding box center [314, 155] width 135 height 15
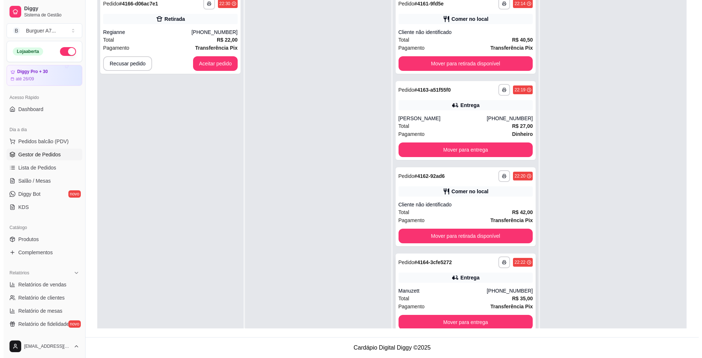
scroll to position [0, 0]
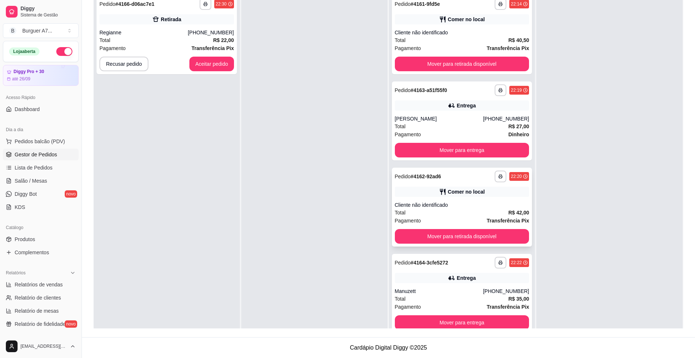
click at [488, 213] on div "Total R$ 42,00" at bounding box center [462, 213] width 135 height 8
click at [503, 236] on button "Mover para retirada disponível" at bounding box center [462, 236] width 135 height 15
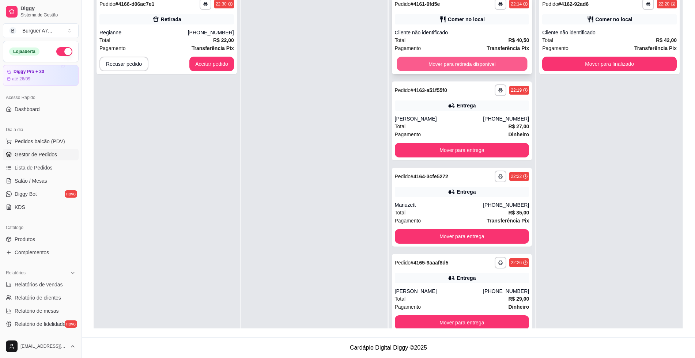
click at [474, 68] on button "Mover para retirada disponível" at bounding box center [462, 64] width 130 height 14
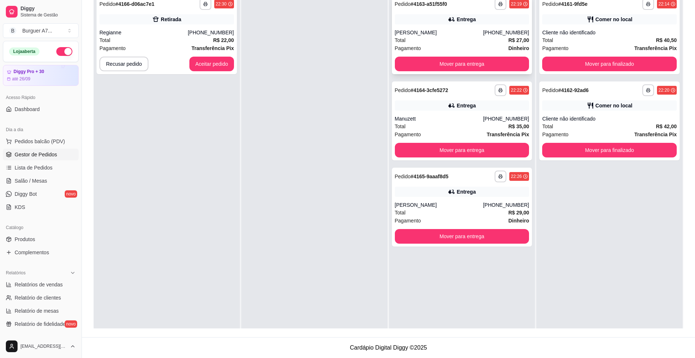
click at [463, 16] on div "Entrega" at bounding box center [466, 19] width 19 height 7
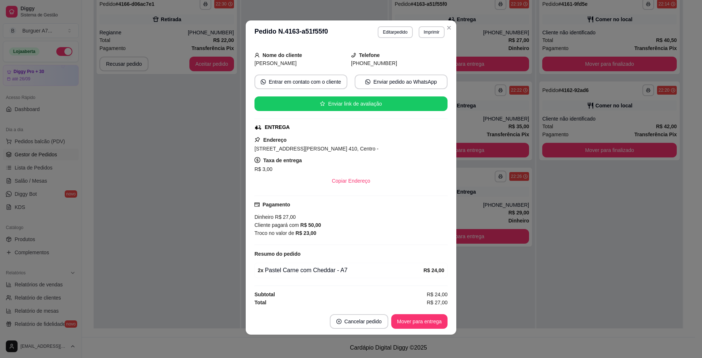
scroll to position [41, 0]
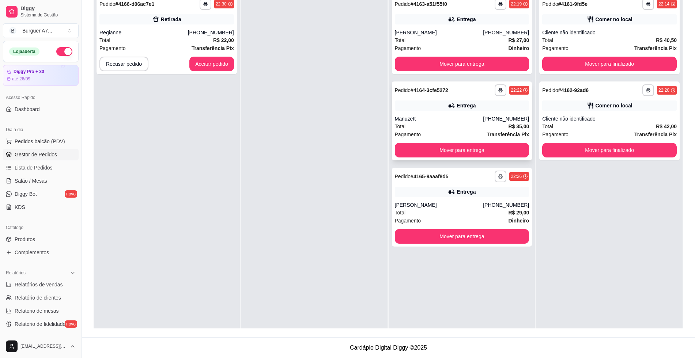
click at [478, 114] on div "**********" at bounding box center [462, 121] width 140 height 79
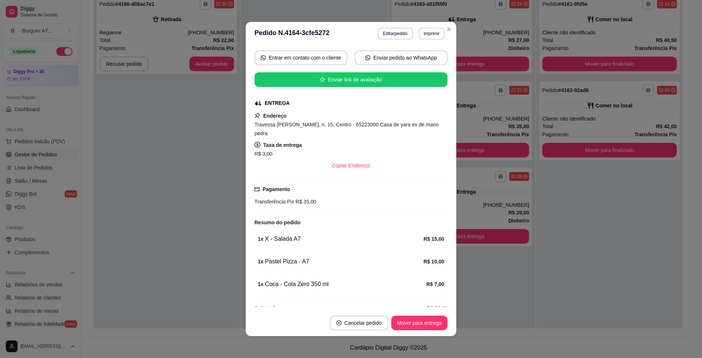
scroll to position [71, 0]
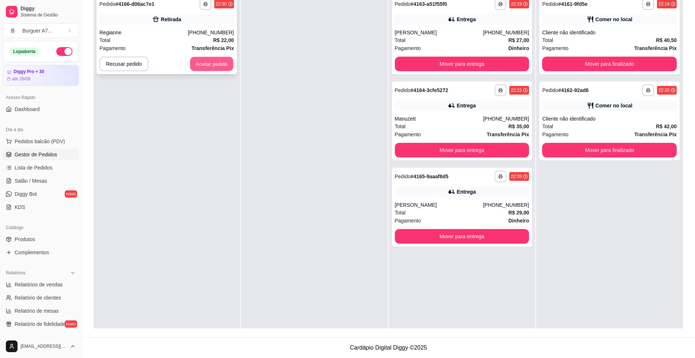
click at [198, 58] on button "Aceitar pedido" at bounding box center [211, 64] width 43 height 14
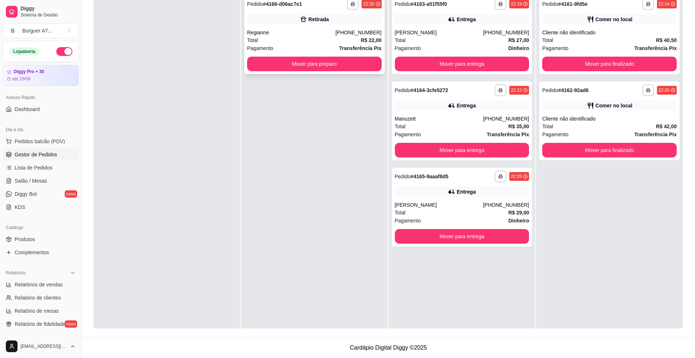
click at [344, 40] on div "Total R$ 22,00" at bounding box center [314, 40] width 135 height 8
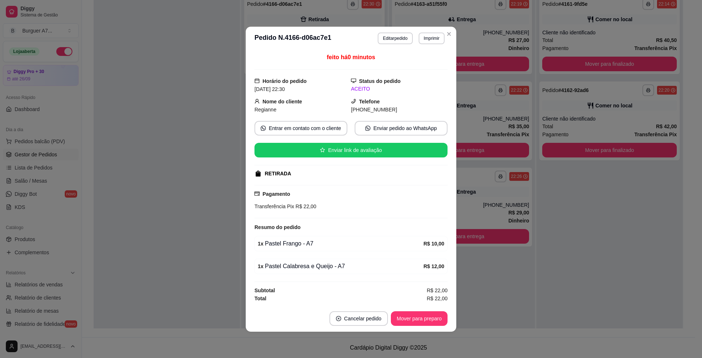
click at [246, 211] on div "**********" at bounding box center [351, 179] width 702 height 358
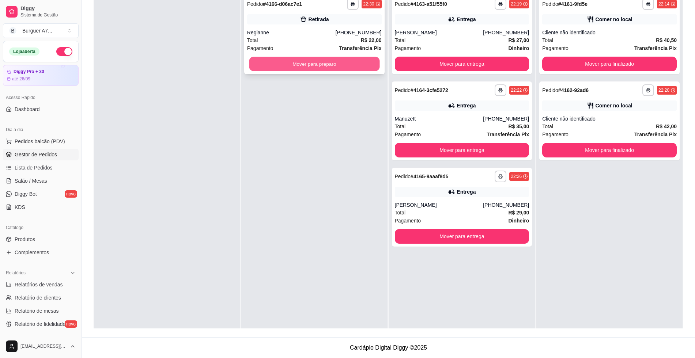
click at [305, 59] on button "Mover para preparo" at bounding box center [314, 64] width 130 height 14
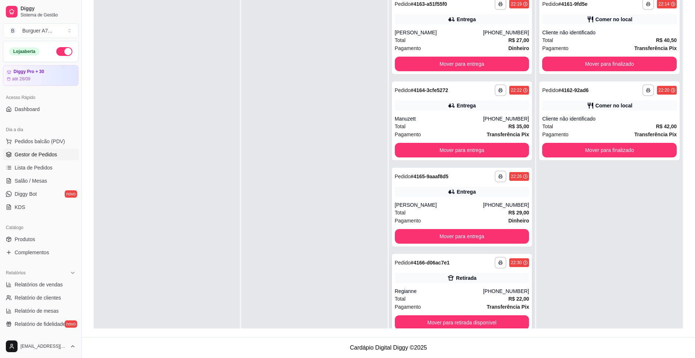
click at [454, 287] on div "**********" at bounding box center [462, 293] width 140 height 79
click at [455, 119] on div "Manuzett" at bounding box center [439, 118] width 88 height 7
click at [461, 203] on div "[PERSON_NAME]" at bounding box center [439, 204] width 88 height 7
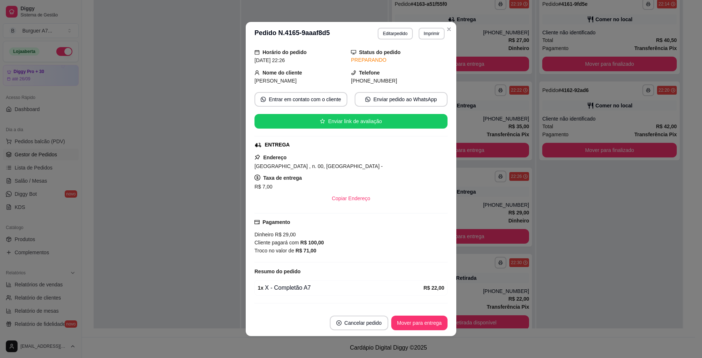
scroll to position [41, 0]
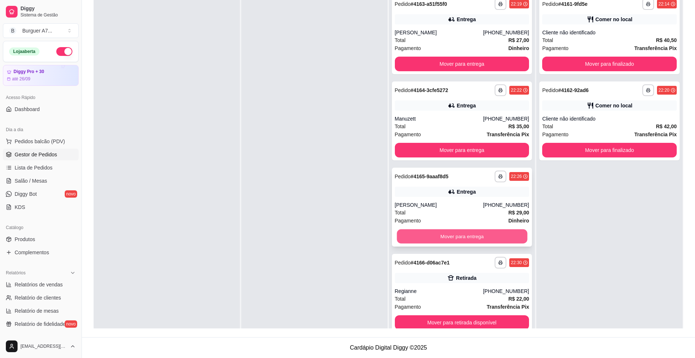
click at [481, 243] on button "Mover para entrega" at bounding box center [462, 237] width 130 height 14
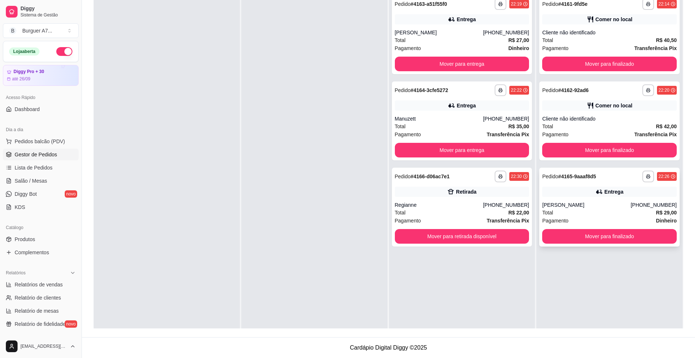
click at [640, 203] on div "[PHONE_NUMBER]" at bounding box center [653, 204] width 46 height 7
click at [338, 62] on div at bounding box center [314, 170] width 146 height 358
click at [471, 69] on button "Mover para entrega" at bounding box center [462, 64] width 130 height 14
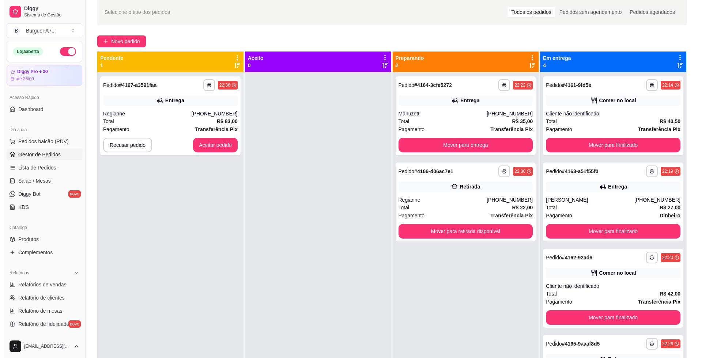
scroll to position [0, 0]
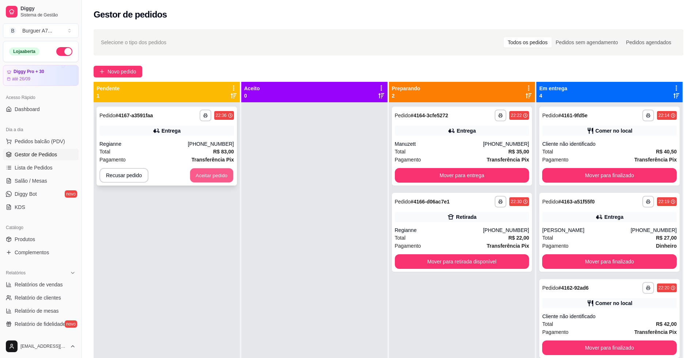
click at [220, 173] on button "Aceitar pedido" at bounding box center [211, 175] width 43 height 14
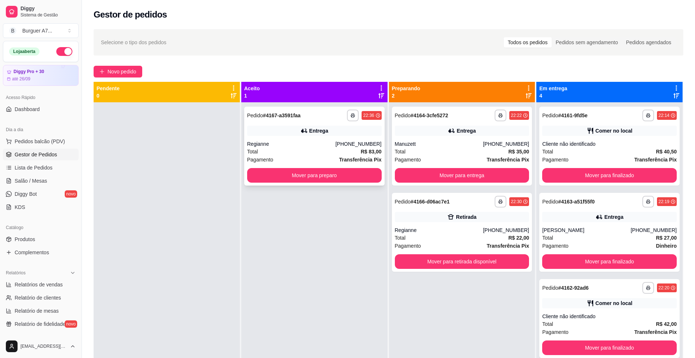
click at [344, 144] on div "[PHONE_NUMBER]" at bounding box center [358, 143] width 46 height 7
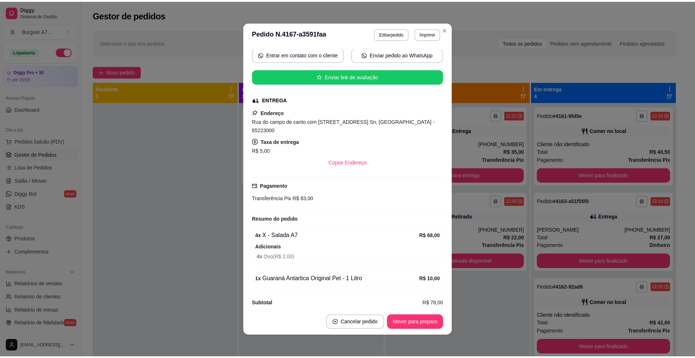
scroll to position [1, 0]
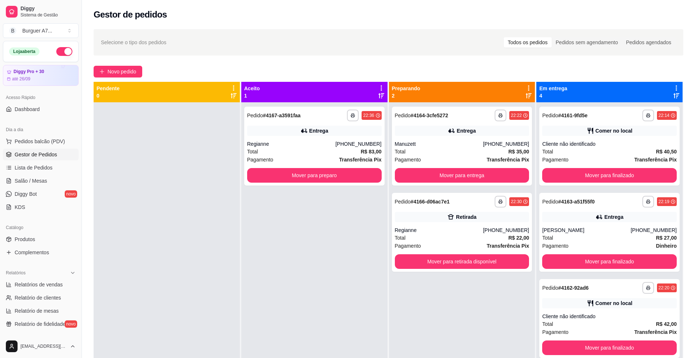
click at [507, 299] on div "**********" at bounding box center [462, 281] width 146 height 358
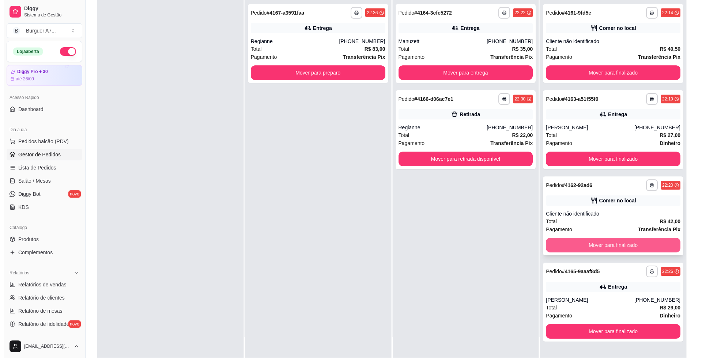
scroll to position [91, 0]
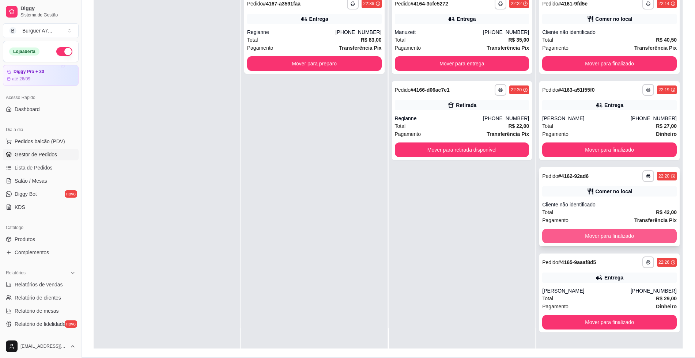
click at [648, 237] on button "Mover para finalizado" at bounding box center [609, 236] width 135 height 15
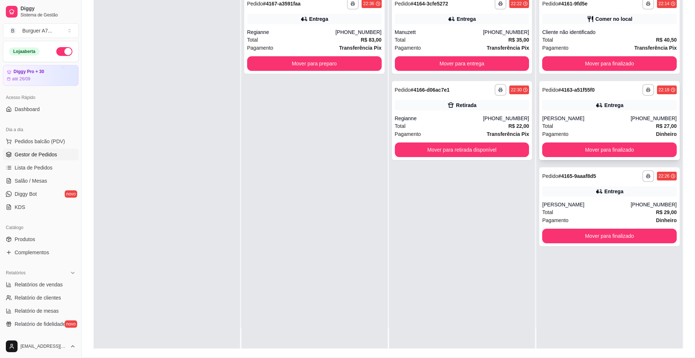
click at [588, 123] on div "Total R$ 27,00" at bounding box center [609, 126] width 135 height 8
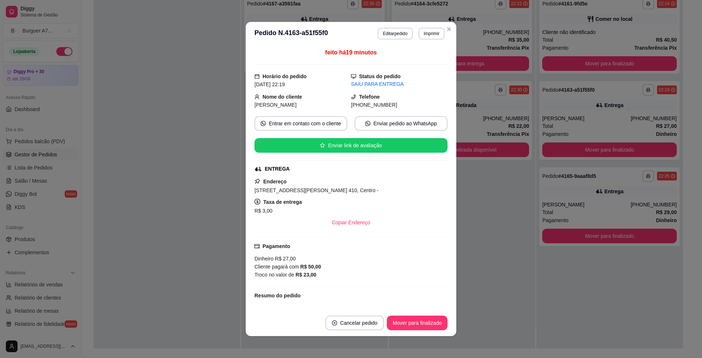
scroll to position [1, 0]
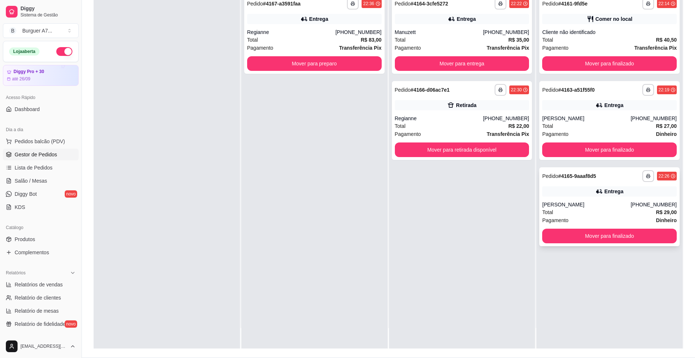
click at [610, 204] on div "[PERSON_NAME]" at bounding box center [586, 204] width 88 height 7
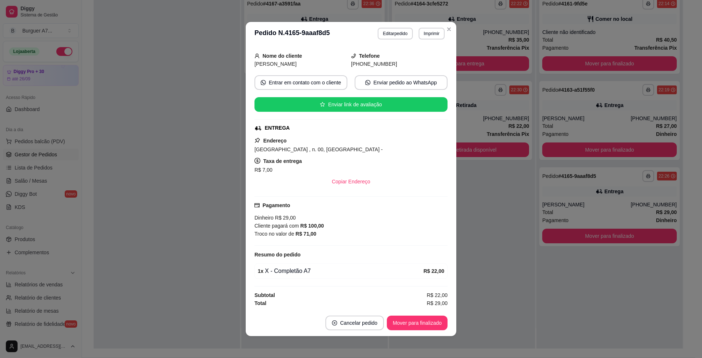
scroll to position [41, 0]
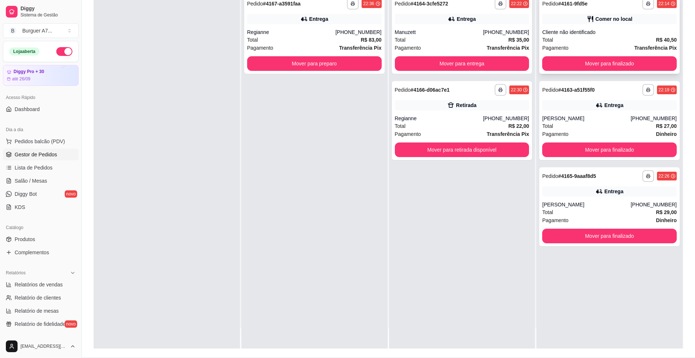
click at [564, 42] on div "Total R$ 40,50" at bounding box center [609, 40] width 135 height 8
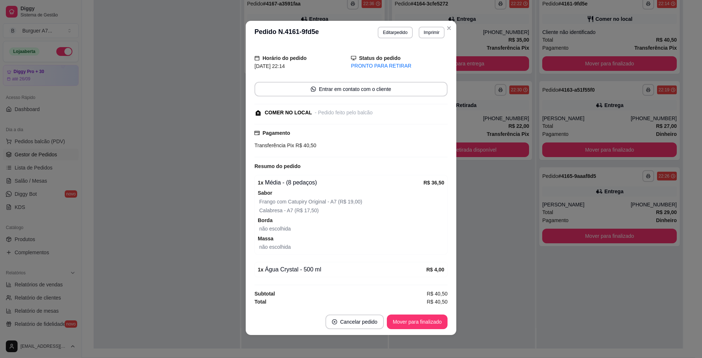
scroll to position [1, 0]
click at [408, 35] on div "**********" at bounding box center [411, 32] width 67 height 12
click at [397, 43] on header "**********" at bounding box center [351, 31] width 211 height 23
click at [397, 34] on button "Editar pedido" at bounding box center [395, 32] width 35 height 12
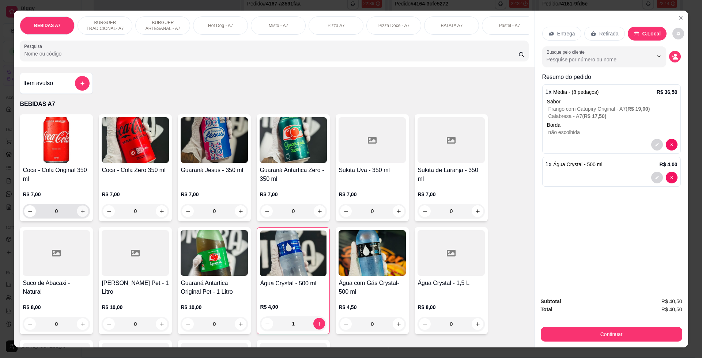
click at [83, 215] on button "increase-product-quantity" at bounding box center [82, 211] width 11 height 11
type input "1"
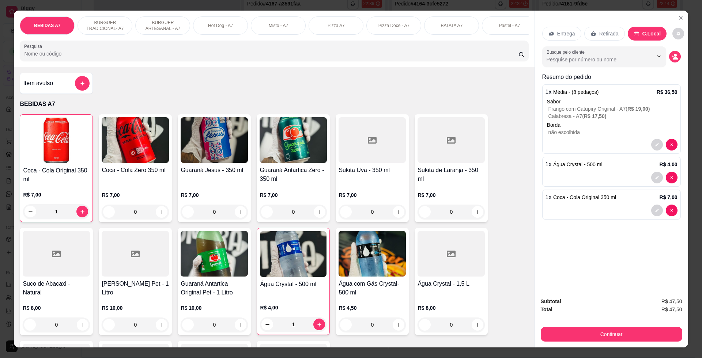
click at [667, 330] on button "Continuar" at bounding box center [611, 334] width 141 height 15
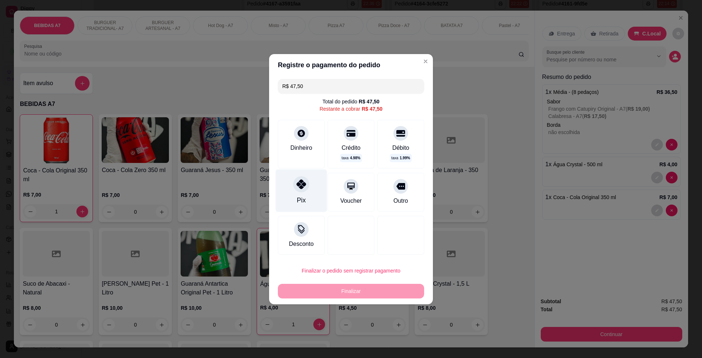
click at [298, 194] on div "Pix" at bounding box center [302, 190] width 52 height 43
type input "R$ 0,00"
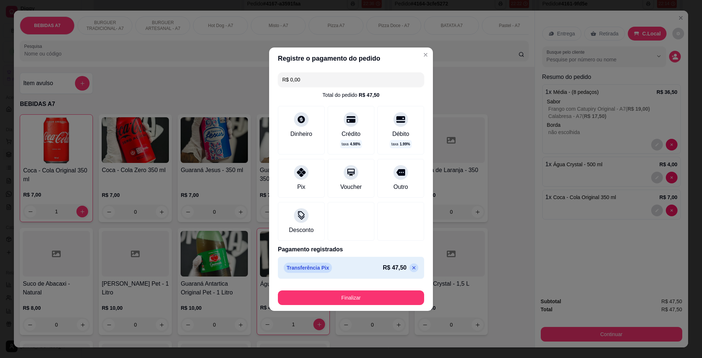
click at [374, 295] on button "Finalizar" at bounding box center [351, 298] width 146 height 15
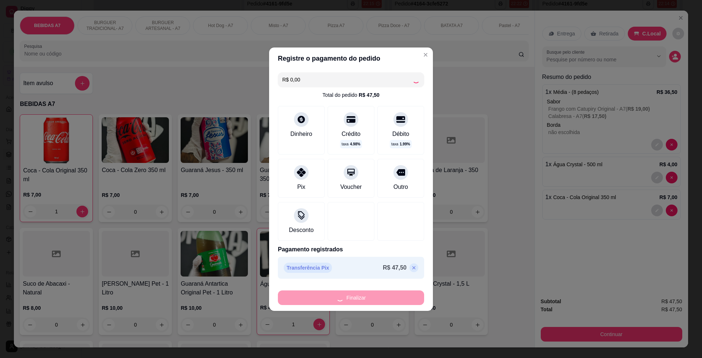
type input "0"
type input "-R$ 47,50"
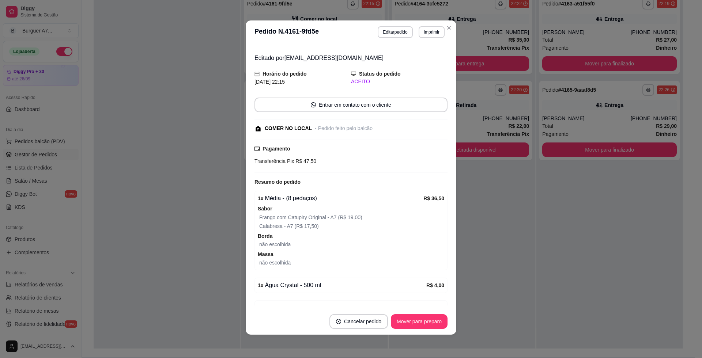
scroll to position [33, 0]
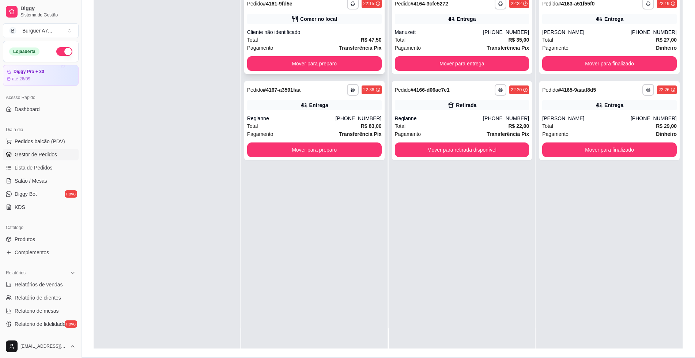
click at [353, 71] on div "**********" at bounding box center [314, 34] width 140 height 79
click at [353, 60] on button "Mover para preparo" at bounding box center [314, 63] width 135 height 15
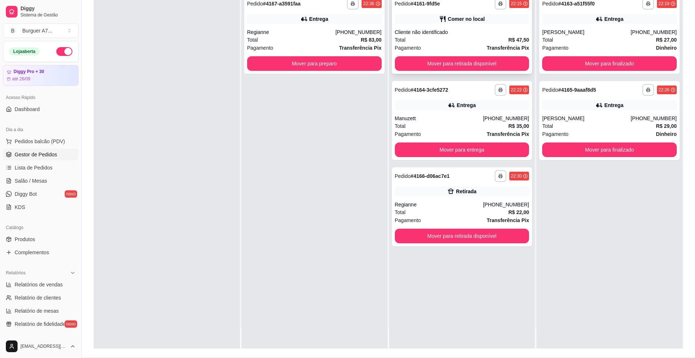
click at [504, 72] on div "**********" at bounding box center [462, 34] width 140 height 79
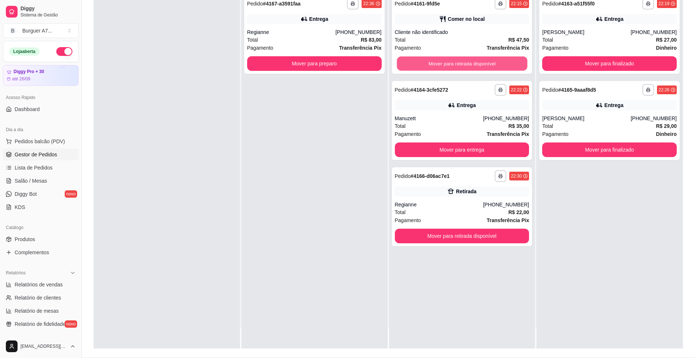
click at [511, 64] on button "Mover para retirada disponível" at bounding box center [462, 64] width 130 height 14
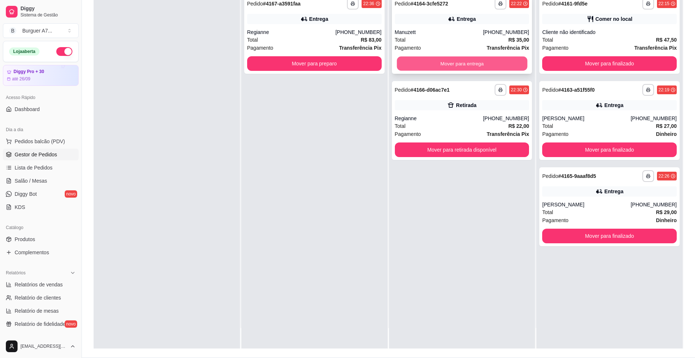
click at [473, 63] on button "Mover para entrega" at bounding box center [462, 64] width 130 height 14
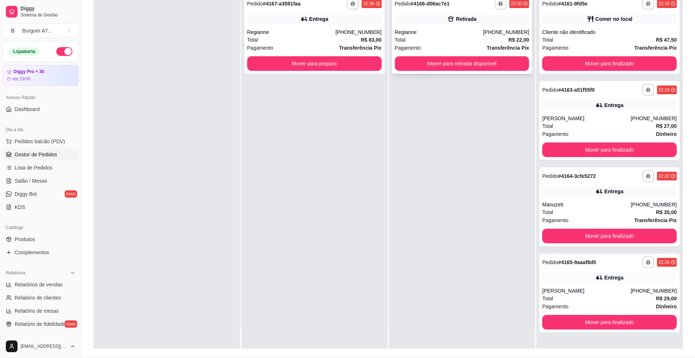
click at [456, 38] on div "Total R$ 22,00" at bounding box center [462, 40] width 135 height 8
click at [336, 48] on div "Pagamento Transferência Pix" at bounding box center [314, 48] width 135 height 8
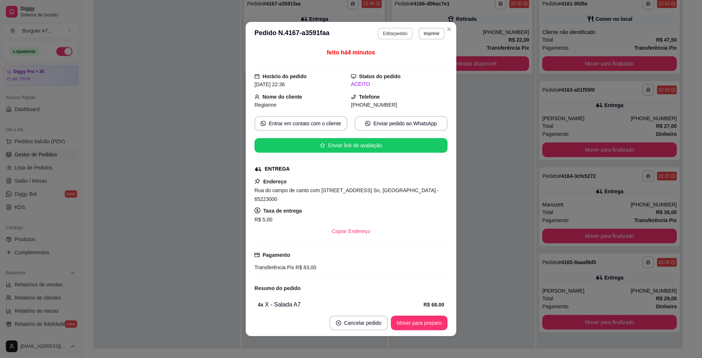
click at [385, 35] on button "Editar pedido" at bounding box center [395, 34] width 35 height 12
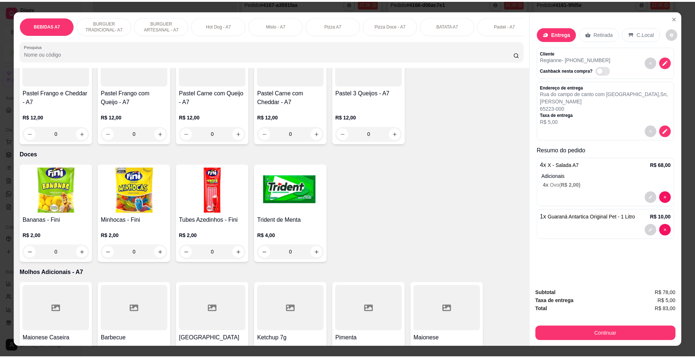
scroll to position [1371, 0]
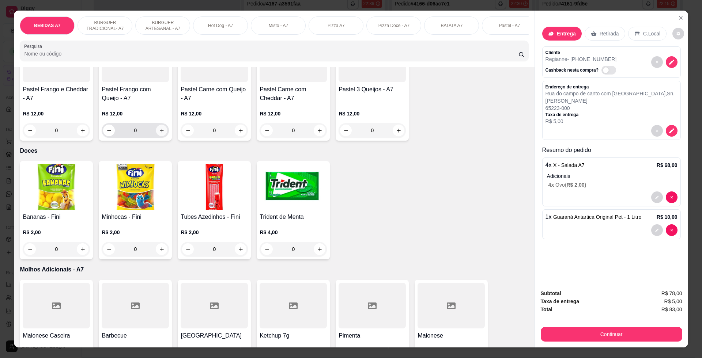
click at [161, 136] on button "increase-product-quantity" at bounding box center [161, 130] width 11 height 11
type input "1"
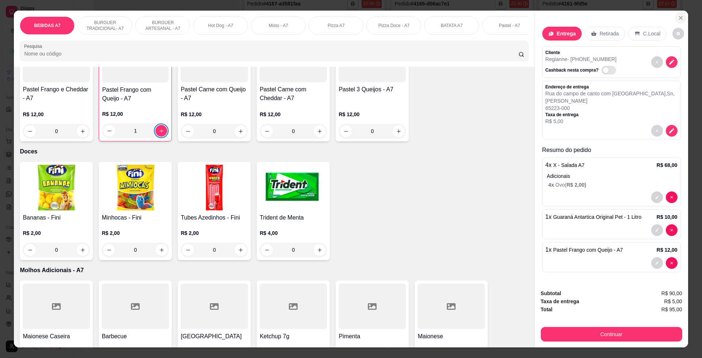
click at [680, 14] on button "Close" at bounding box center [681, 18] width 12 height 12
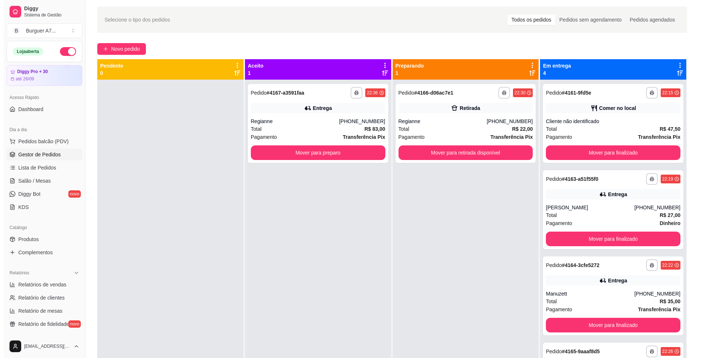
scroll to position [0, 0]
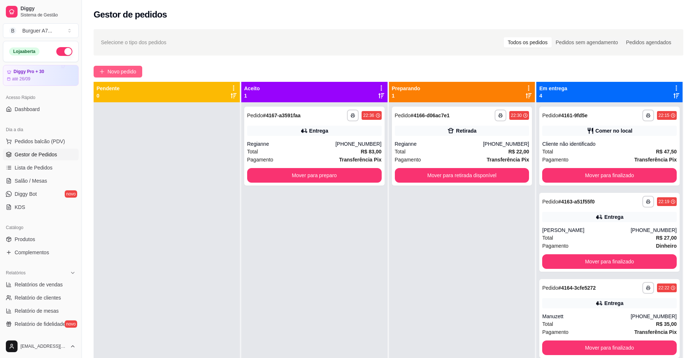
click at [126, 76] on button "Novo pedido" at bounding box center [118, 72] width 49 height 12
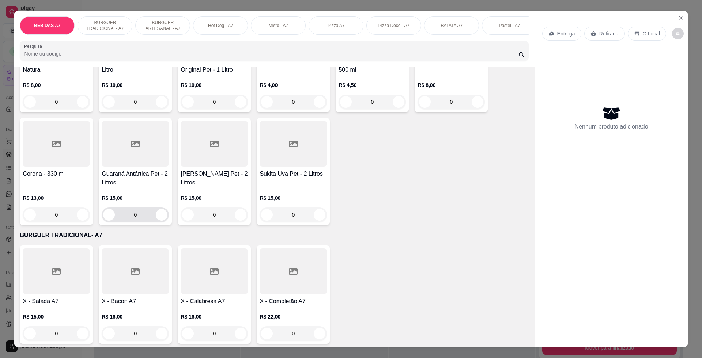
scroll to position [228, 0]
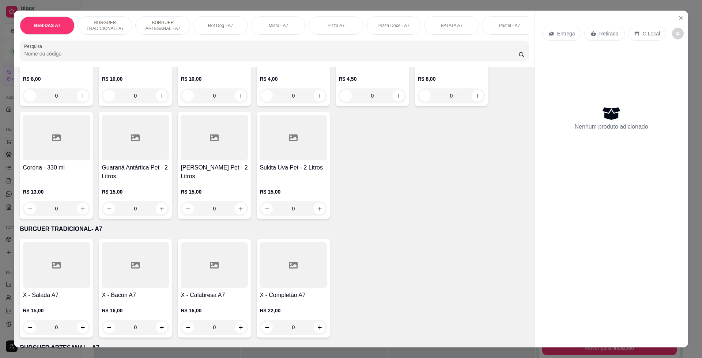
click at [160, 335] on div "0" at bounding box center [135, 327] width 67 height 15
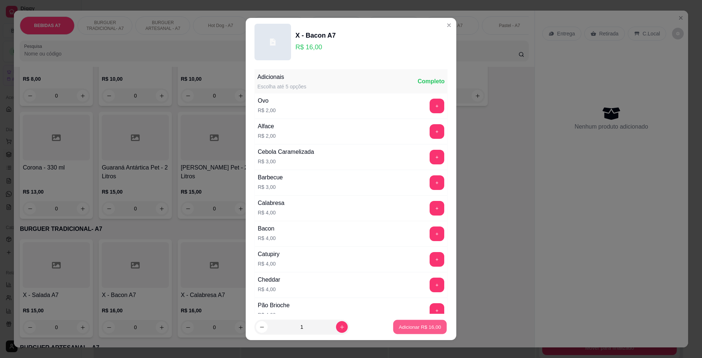
click at [427, 325] on p "Adicionar R$ 16,00" at bounding box center [420, 326] width 42 height 7
type input "1"
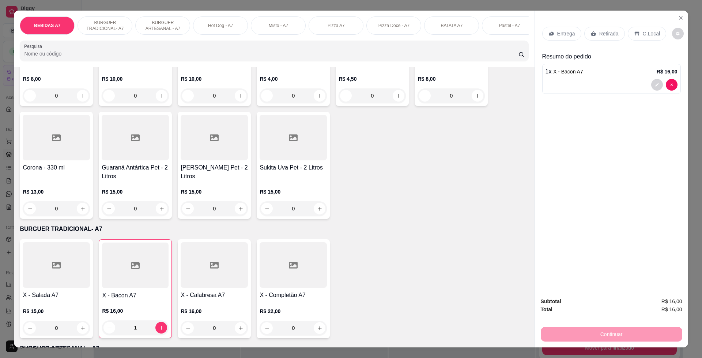
click at [632, 26] on div "Entrega Retirada C.Local" at bounding box center [611, 34] width 139 height 26
click at [635, 30] on div "C.Local" at bounding box center [647, 34] width 38 height 14
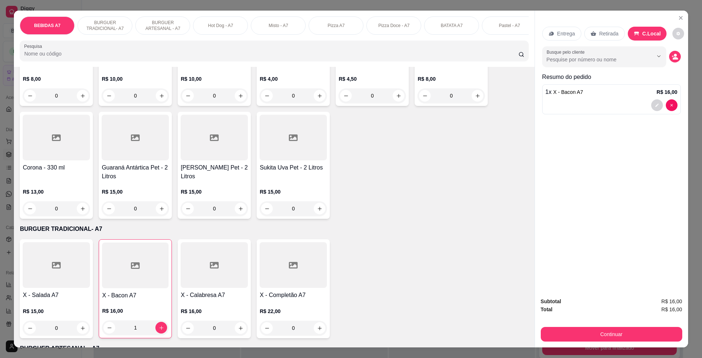
drag, startPoint x: 587, startPoint y: 343, endPoint x: 592, endPoint y: 333, distance: 10.5
click at [588, 340] on div "Subtotal R$ 16,00 Total R$ 16,00 Continuar" at bounding box center [611, 320] width 153 height 56
click at [592, 333] on button "Continuar" at bounding box center [610, 334] width 137 height 14
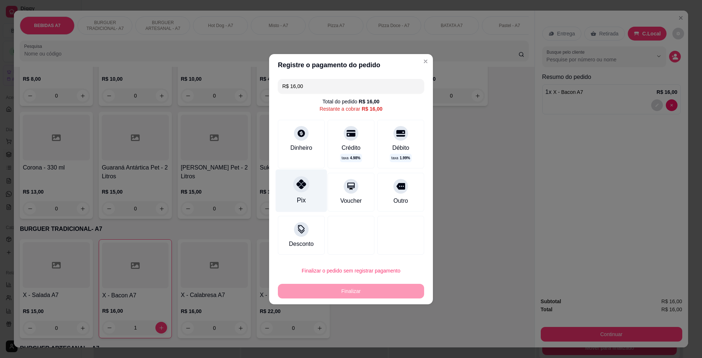
click at [312, 203] on div "Pix" at bounding box center [302, 190] width 52 height 43
type input "R$ 0,00"
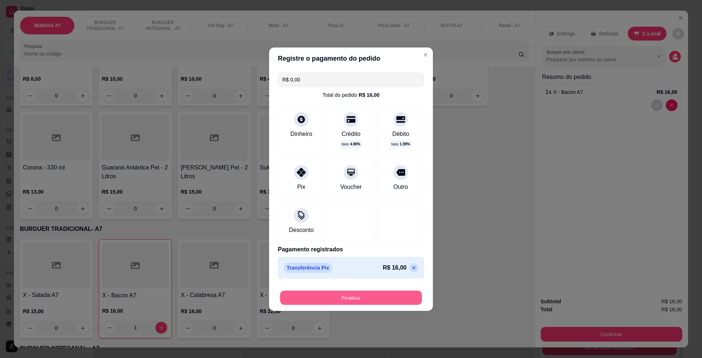
click at [358, 295] on button "Finalizar" at bounding box center [351, 298] width 142 height 14
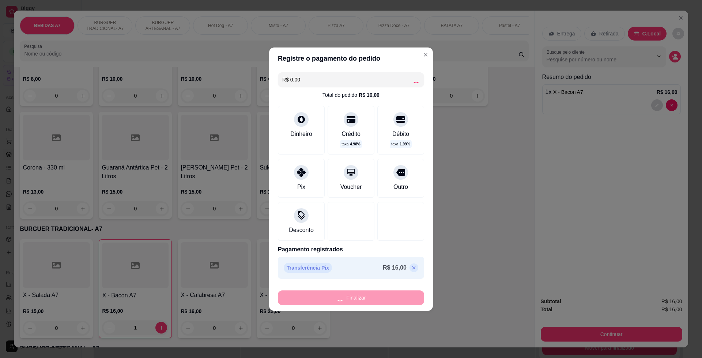
type input "0"
type input "-R$ 16,00"
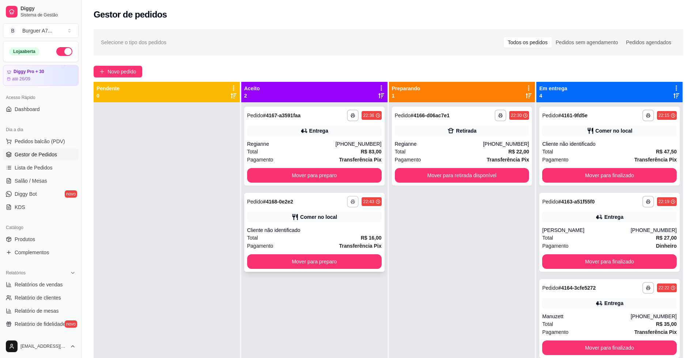
click at [351, 205] on button "button" at bounding box center [353, 202] width 12 height 12
click at [338, 241] on button "Impressora" at bounding box center [329, 241] width 51 height 11
click at [261, 149] on div "Total R$ 83,00" at bounding box center [314, 152] width 135 height 8
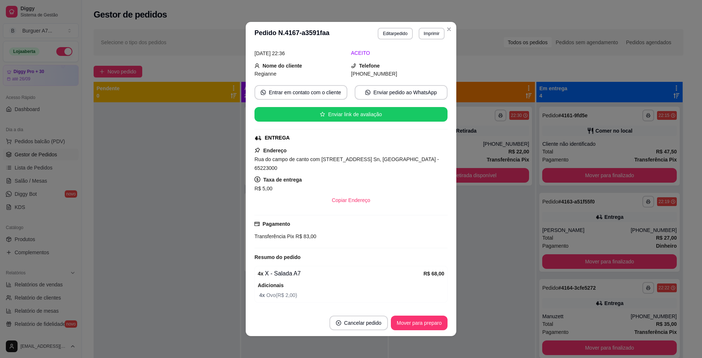
scroll to position [69, 0]
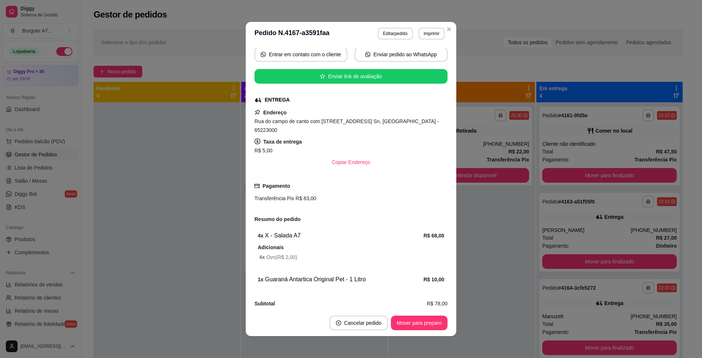
click at [397, 26] on header "**********" at bounding box center [351, 33] width 211 height 23
click at [398, 38] on button "Editar pedido" at bounding box center [395, 34] width 35 height 12
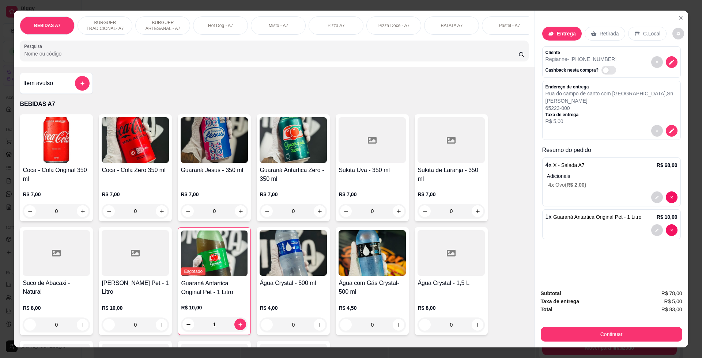
click at [645, 198] on div at bounding box center [611, 198] width 132 height 12
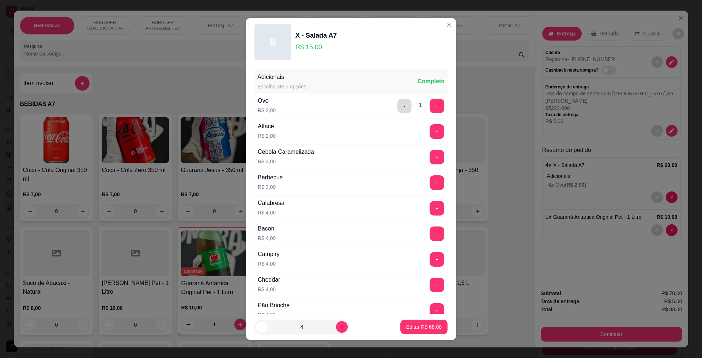
click at [397, 108] on button "-" at bounding box center [404, 106] width 14 height 14
click at [419, 326] on p "Editar R$ 60,00" at bounding box center [423, 326] width 34 height 7
type input "4"
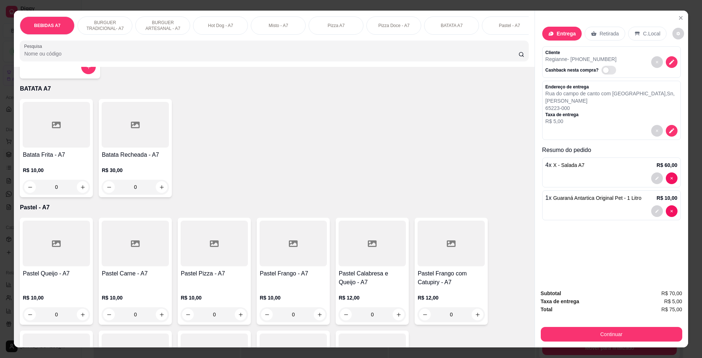
scroll to position [1188, 0]
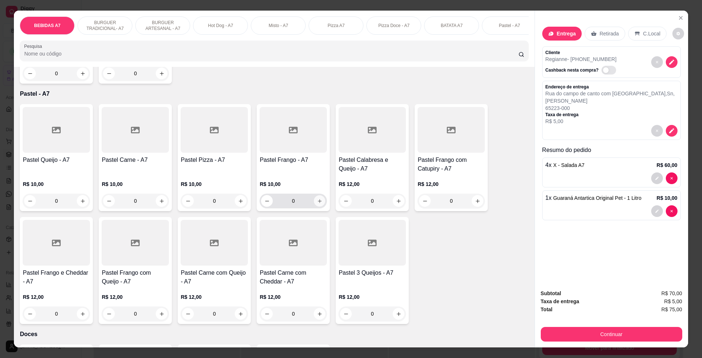
click at [314, 207] on button "increase-product-quantity" at bounding box center [319, 201] width 11 height 11
type input "1"
click at [396, 204] on icon "increase-product-quantity" at bounding box center [398, 200] width 5 height 5
type input "1"
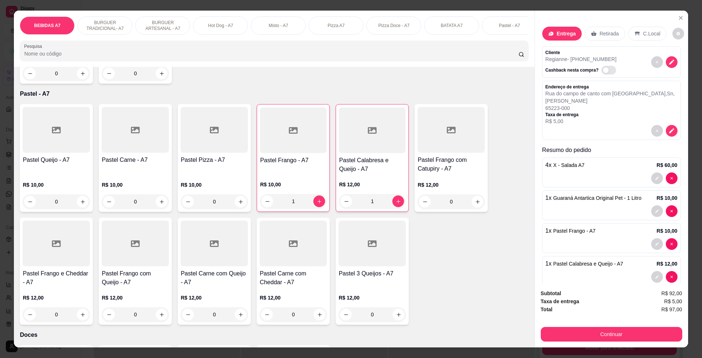
scroll to position [13, 0]
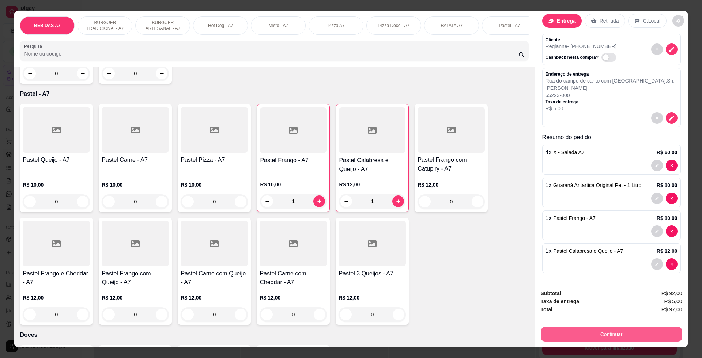
click at [620, 335] on button "Continuar" at bounding box center [611, 334] width 141 height 15
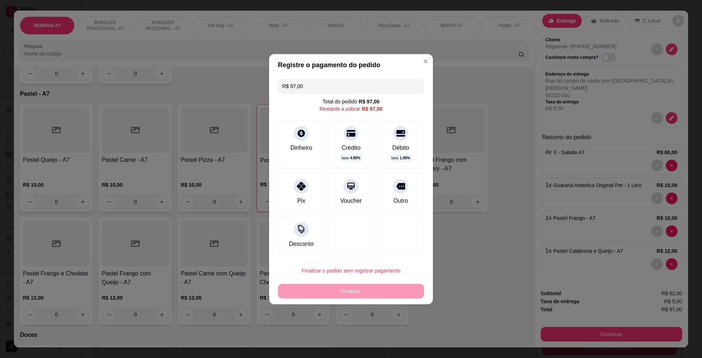
drag, startPoint x: 304, startPoint y: 193, endPoint x: 341, endPoint y: 241, distance: 60.2
click at [306, 195] on div "Pix" at bounding box center [301, 192] width 47 height 39
type input "R$ 0,00"
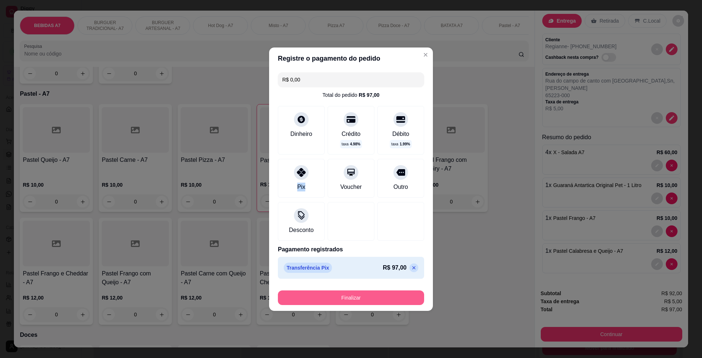
click at [361, 294] on button "Finalizar" at bounding box center [351, 298] width 146 height 15
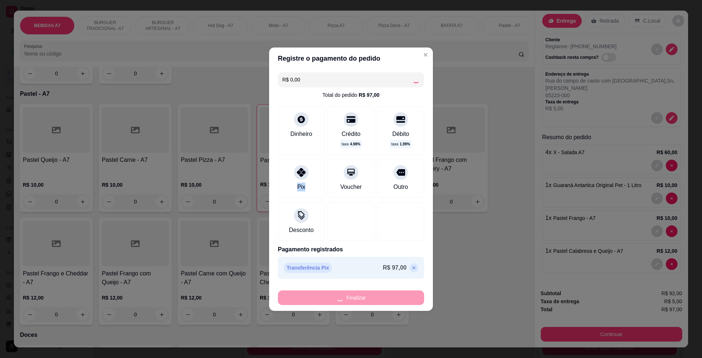
type input "0"
type input "-R$ 97,00"
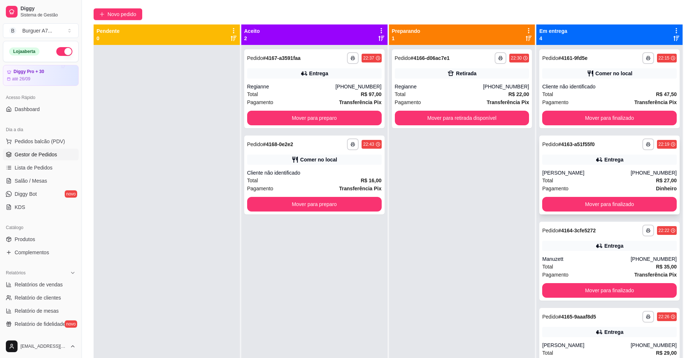
scroll to position [20, 0]
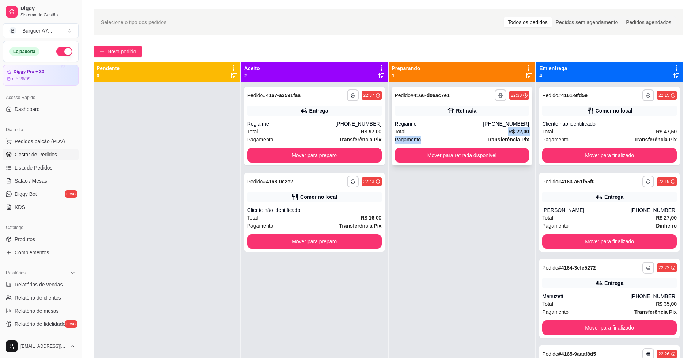
drag, startPoint x: 446, startPoint y: 135, endPoint x: 448, endPoint y: 139, distance: 4.6
click at [448, 139] on div "**********" at bounding box center [462, 126] width 140 height 79
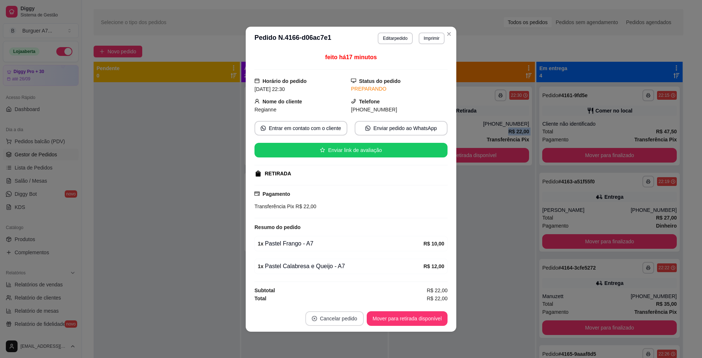
click at [344, 325] on button "Cancelar pedido" at bounding box center [334, 318] width 58 height 15
click at [343, 299] on button "Sim" at bounding box center [354, 300] width 29 height 15
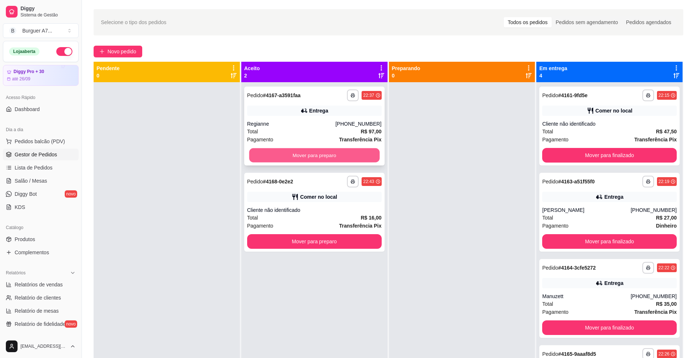
click at [348, 158] on button "Mover para preparo" at bounding box center [314, 155] width 130 height 14
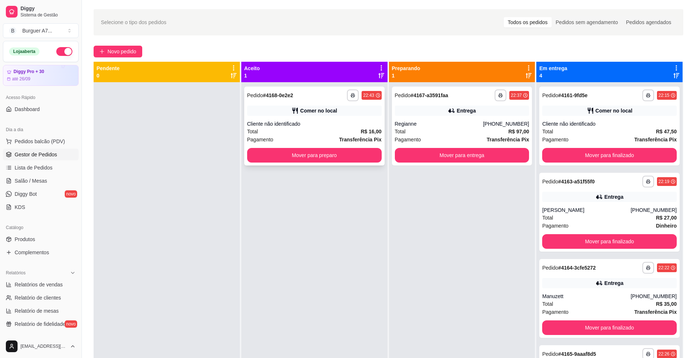
click at [345, 129] on div "Total R$ 16,00" at bounding box center [314, 132] width 135 height 8
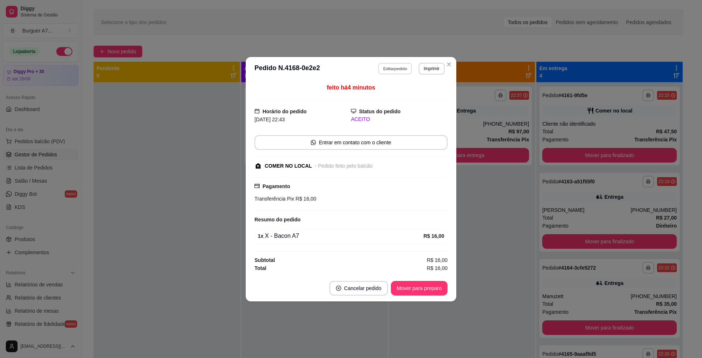
click at [391, 63] on button "Editar pedido" at bounding box center [395, 68] width 34 height 11
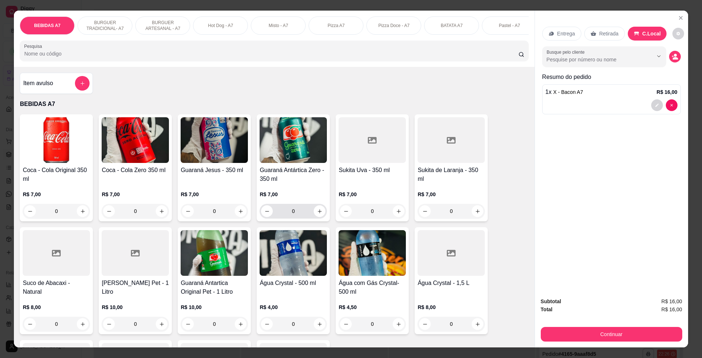
click at [314, 217] on button "increase-product-quantity" at bounding box center [320, 211] width 12 height 12
type input "1"
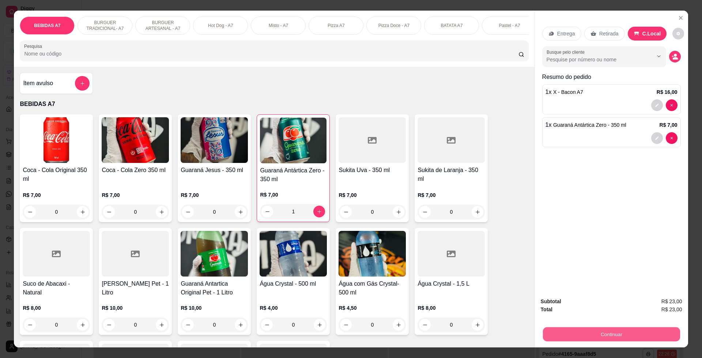
click at [623, 332] on button "Continuar" at bounding box center [610, 334] width 137 height 14
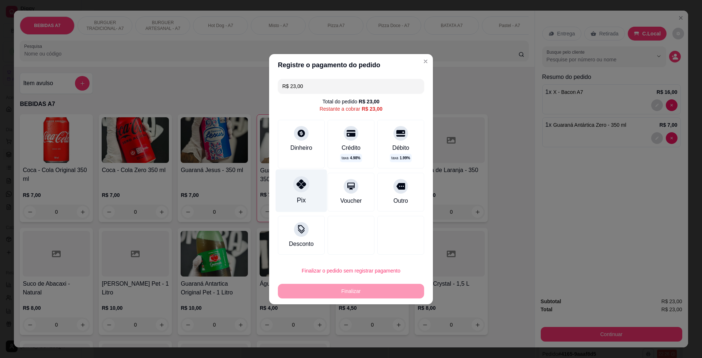
click at [299, 196] on div "Pix" at bounding box center [301, 201] width 9 height 10
type input "R$ 0,00"
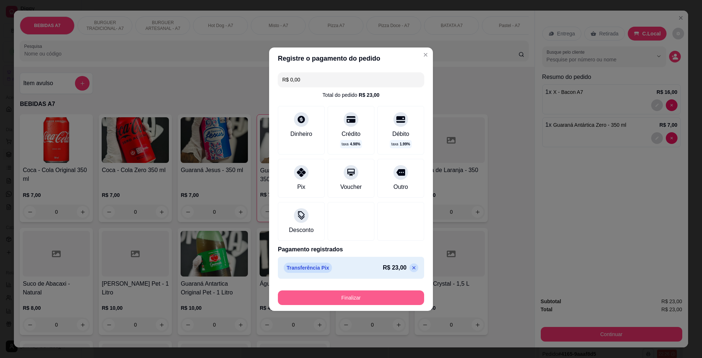
click at [353, 304] on button "Finalizar" at bounding box center [351, 298] width 146 height 15
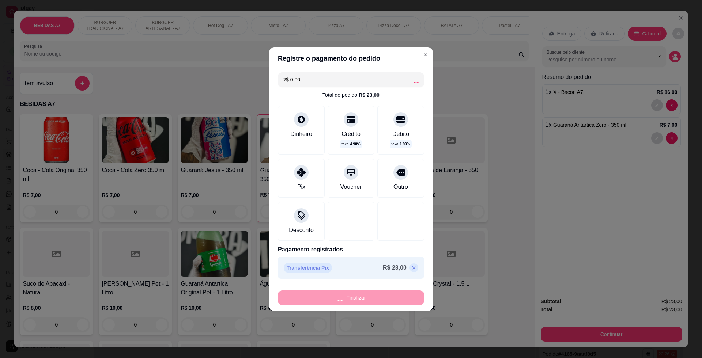
type input "0"
type input "-R$ 23,00"
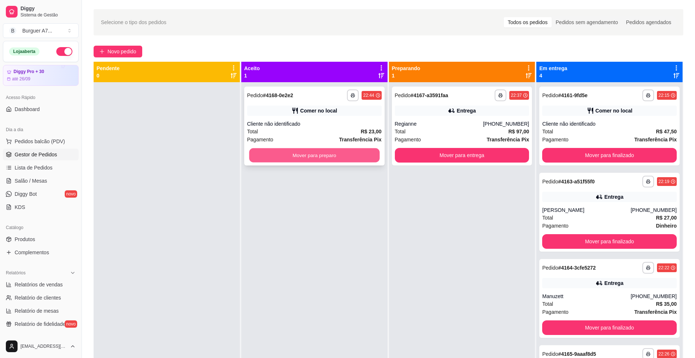
click at [329, 154] on button "Mover para preparo" at bounding box center [314, 155] width 130 height 14
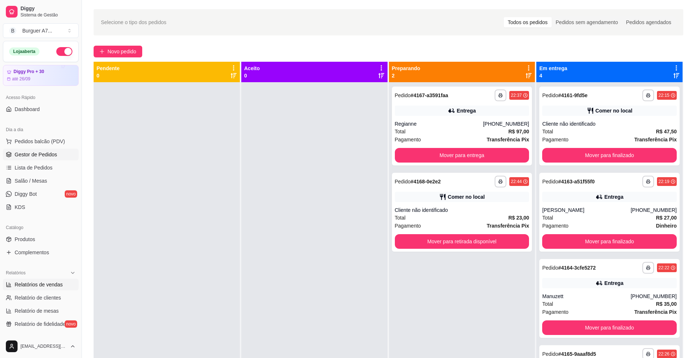
click at [53, 287] on span "Relatórios de vendas" at bounding box center [39, 284] width 48 height 7
select select "ALL"
select select "0"
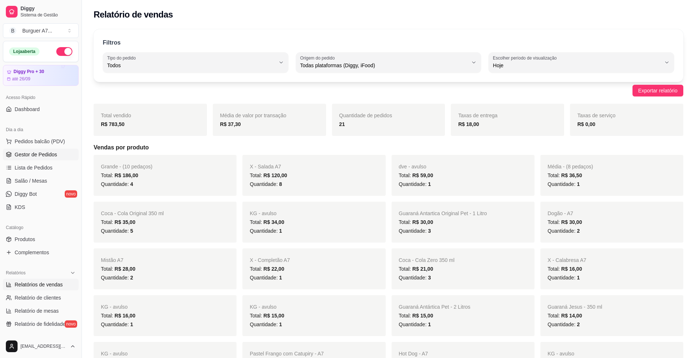
click at [66, 156] on link "Gestor de Pedidos" at bounding box center [41, 155] width 76 height 12
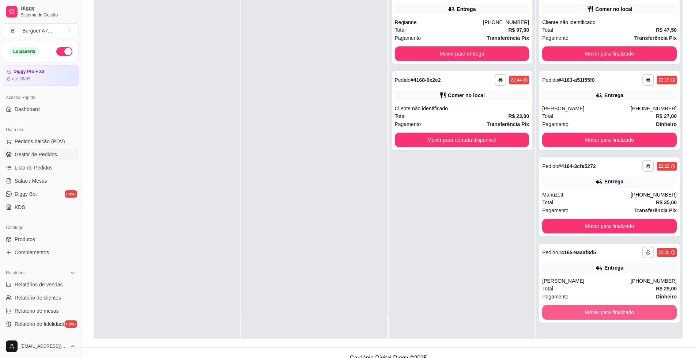
scroll to position [111, 0]
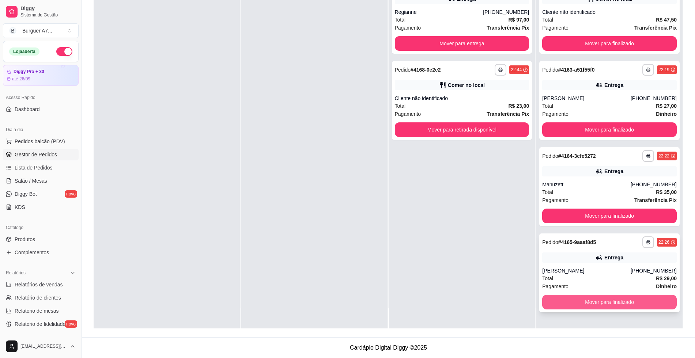
click at [632, 301] on button "Mover para finalizado" at bounding box center [609, 302] width 135 height 15
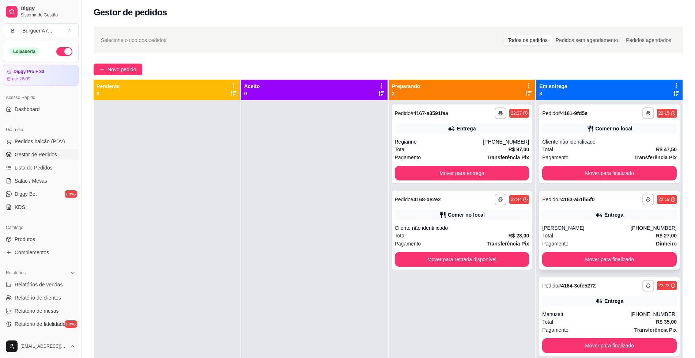
scroll to position [0, 0]
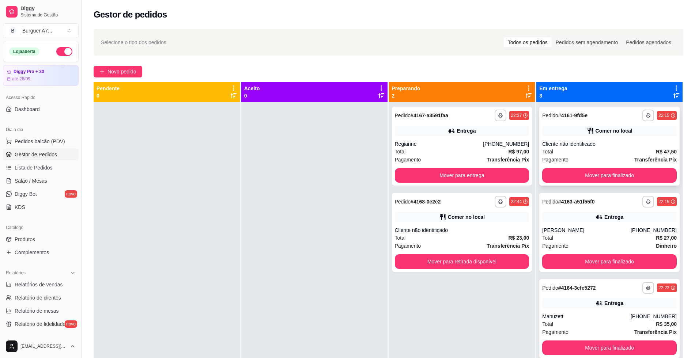
click at [578, 134] on div "Comer no local" at bounding box center [609, 131] width 135 height 10
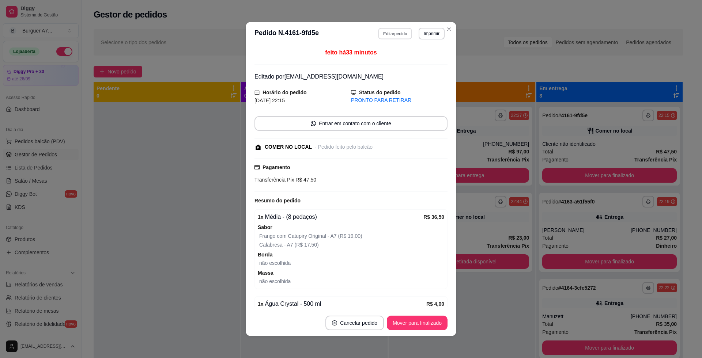
click at [384, 29] on button "Editar pedido" at bounding box center [395, 33] width 34 height 11
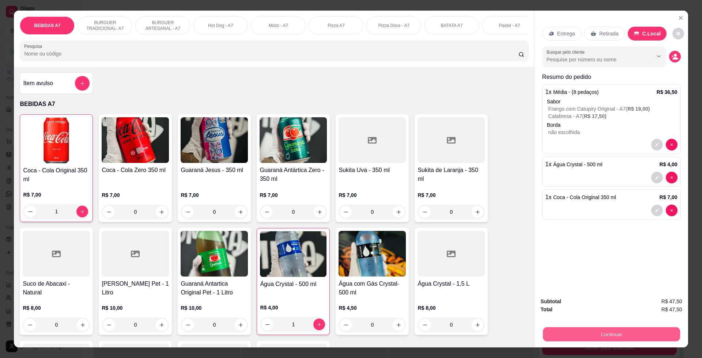
click at [650, 330] on button "Continuar" at bounding box center [610, 334] width 137 height 14
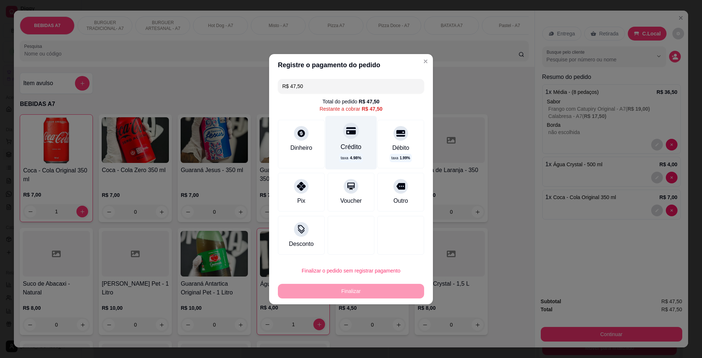
click at [352, 155] on div "taxa 4.98 %" at bounding box center [351, 157] width 24 height 9
type input "R$ 0,00"
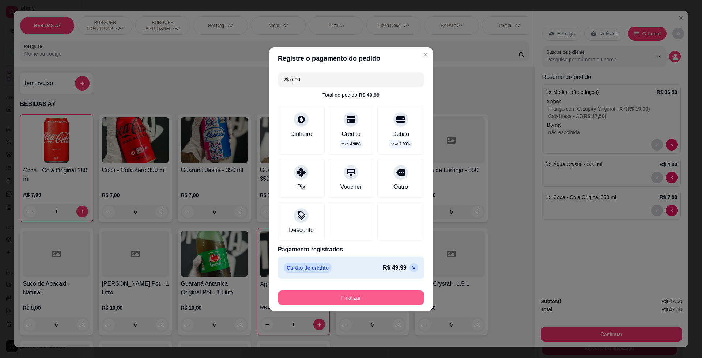
click at [378, 298] on button "Finalizar" at bounding box center [351, 298] width 146 height 15
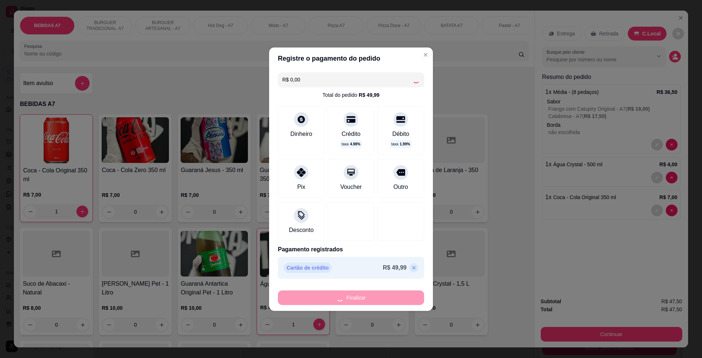
type input "0"
type input "-R$ 47,50"
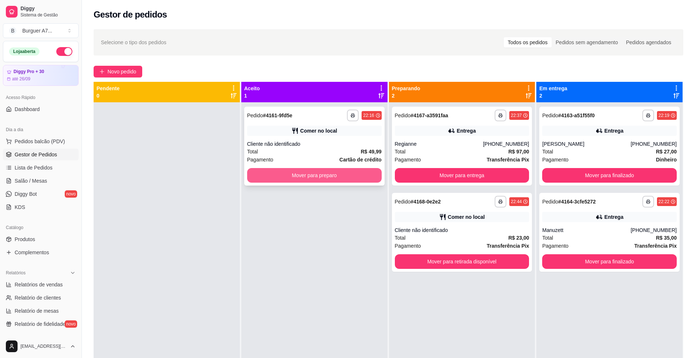
click at [360, 177] on button "Mover para preparo" at bounding box center [314, 175] width 135 height 15
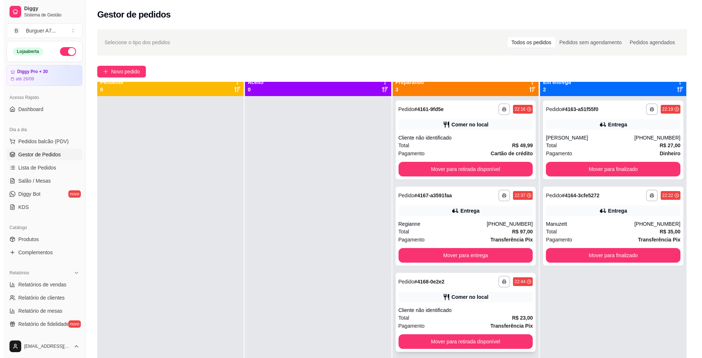
scroll to position [20, 0]
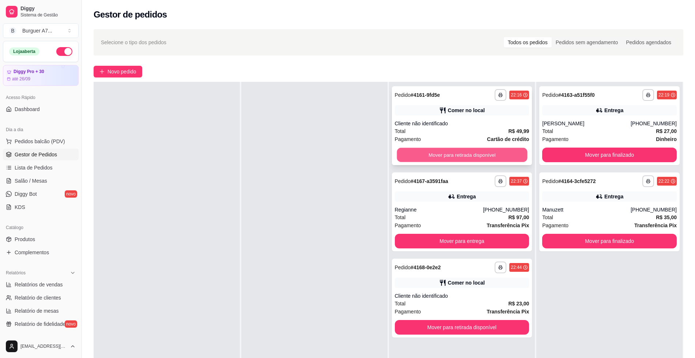
click at [501, 154] on button "Mover para retirada disponível" at bounding box center [462, 155] width 130 height 14
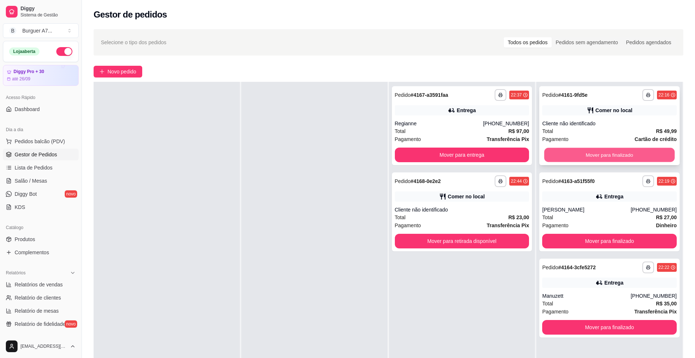
click at [634, 153] on button "Mover para finalizado" at bounding box center [609, 155] width 130 height 14
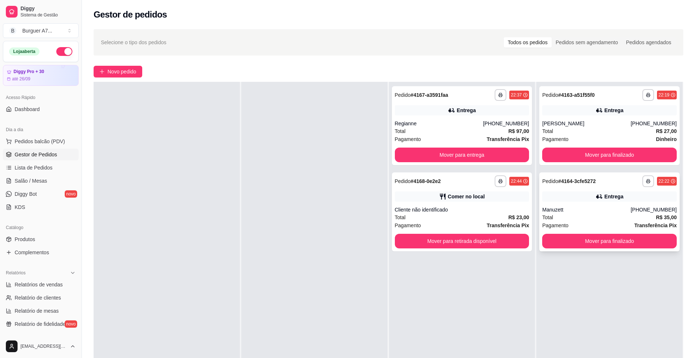
click at [601, 209] on div "Manuzett" at bounding box center [586, 209] width 88 height 7
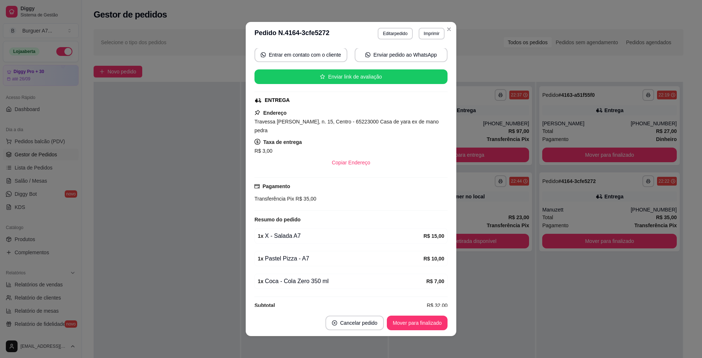
scroll to position [71, 0]
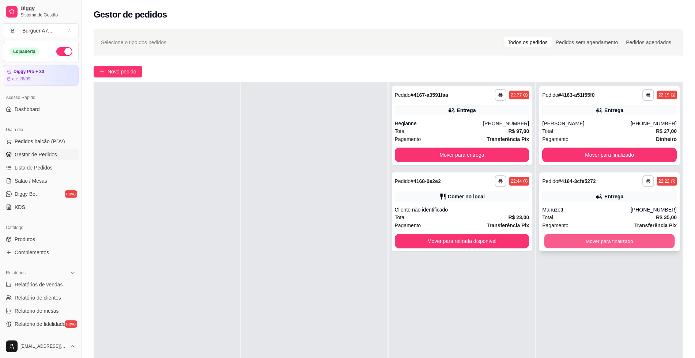
click at [600, 238] on button "Mover para finalizado" at bounding box center [609, 241] width 130 height 14
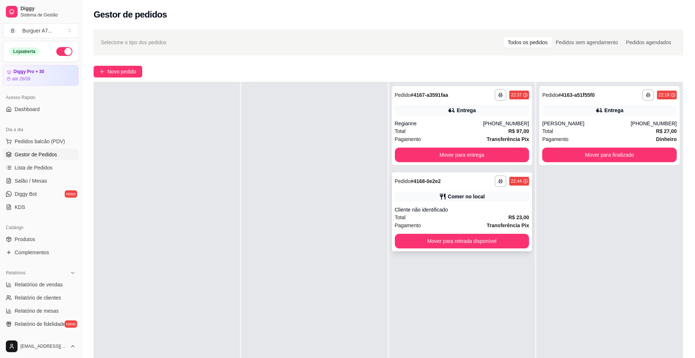
click at [495, 201] on div "Comer no local" at bounding box center [462, 197] width 135 height 10
click at [440, 195] on icon at bounding box center [442, 196] width 7 height 7
click at [503, 246] on button "Mover para retirada disponível" at bounding box center [462, 241] width 135 height 15
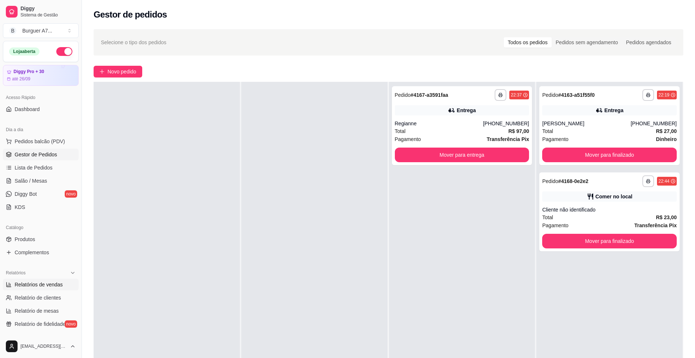
click at [58, 283] on span "Relatórios de vendas" at bounding box center [39, 284] width 48 height 7
select select "ALL"
select select "0"
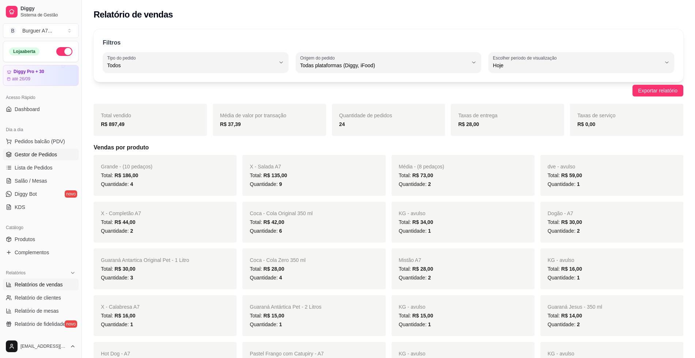
click at [47, 152] on span "Gestor de Pedidos" at bounding box center [36, 154] width 42 height 7
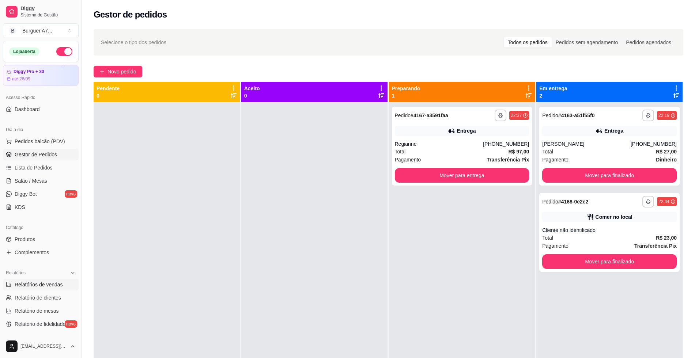
click at [57, 288] on span "Relatórios de vendas" at bounding box center [39, 284] width 48 height 7
select select "ALL"
select select "0"
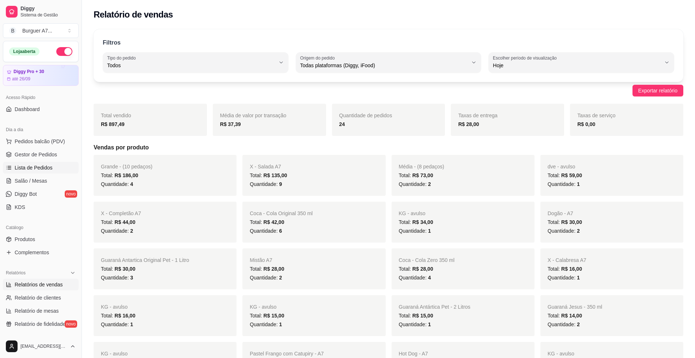
click at [57, 166] on link "Lista de Pedidos" at bounding box center [41, 168] width 76 height 12
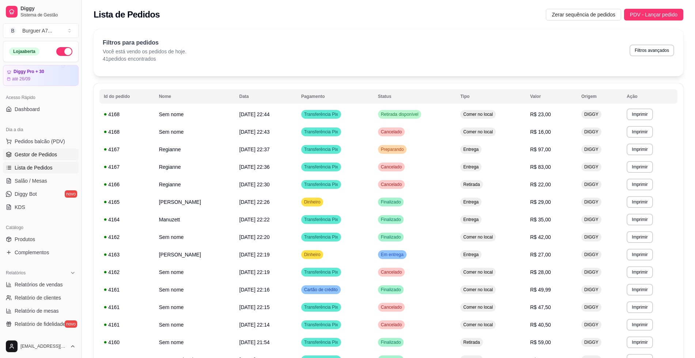
click at [61, 157] on link "Gestor de Pedidos" at bounding box center [41, 155] width 76 height 12
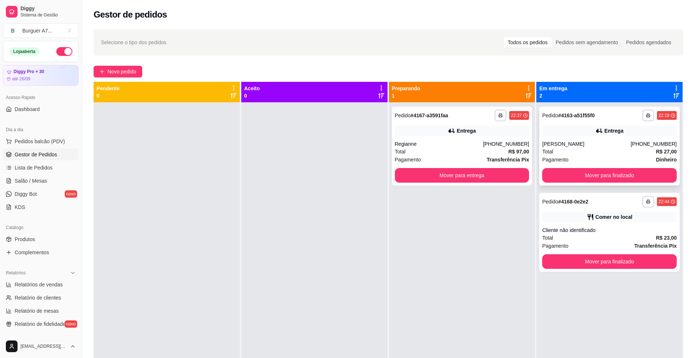
click at [561, 159] on span "Pagamento" at bounding box center [555, 160] width 26 height 8
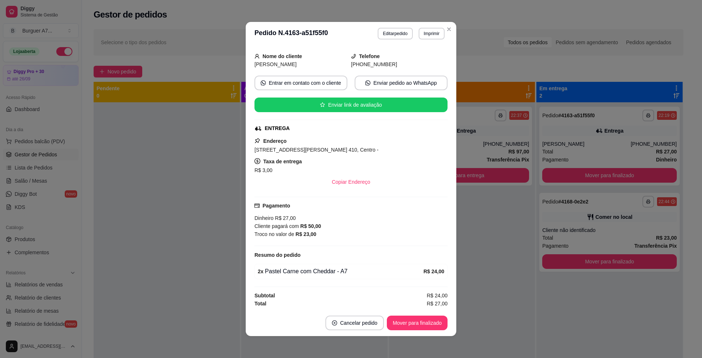
scroll to position [41, 0]
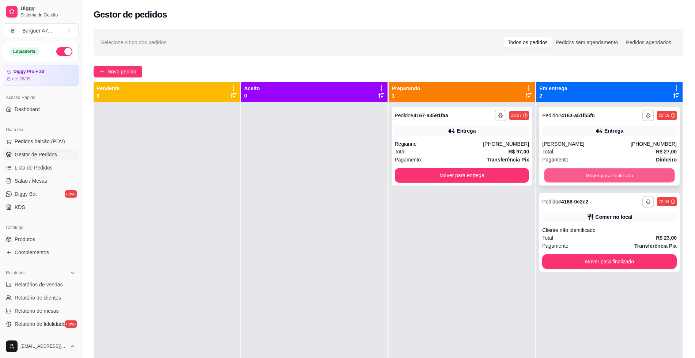
click at [607, 171] on button "Mover para finalizado" at bounding box center [609, 175] width 130 height 14
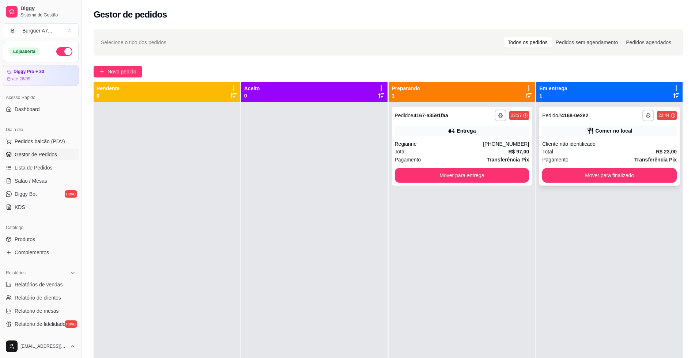
click at [589, 151] on div "Total R$ 23,00" at bounding box center [609, 152] width 135 height 8
click at [624, 178] on button "Mover para finalizado" at bounding box center [609, 175] width 135 height 15
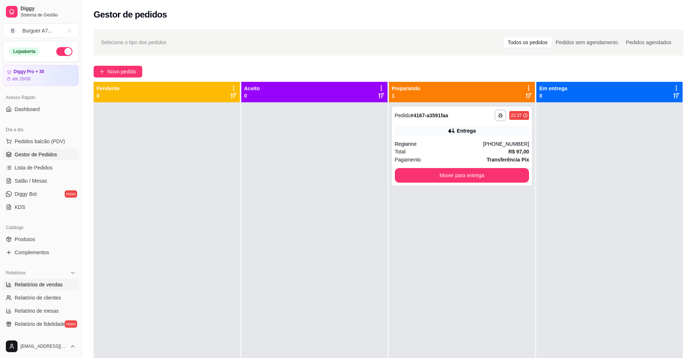
click at [13, 280] on link "Relatórios de vendas" at bounding box center [41, 285] width 76 height 12
select select "ALL"
select select "0"
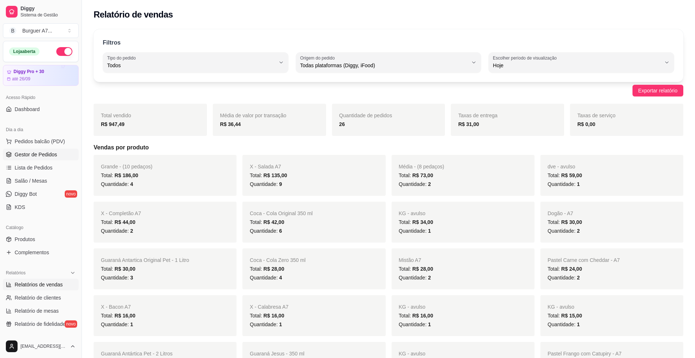
click at [58, 158] on link "Gestor de Pedidos" at bounding box center [41, 155] width 76 height 12
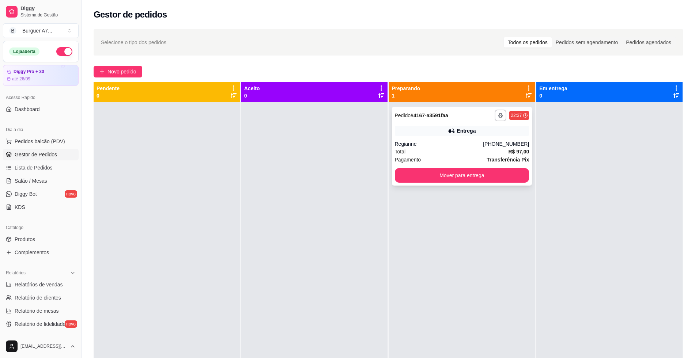
click at [431, 146] on div "Regianne" at bounding box center [439, 143] width 88 height 7
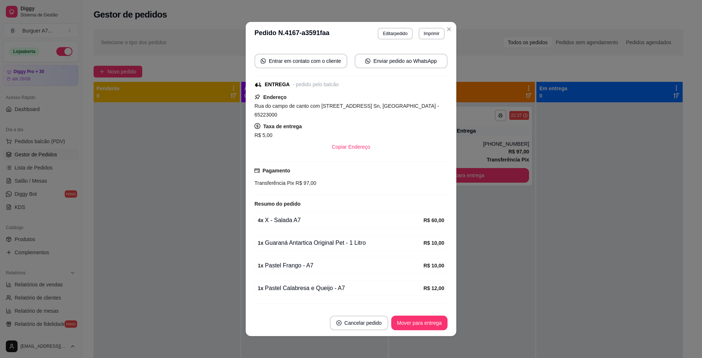
scroll to position [87, 0]
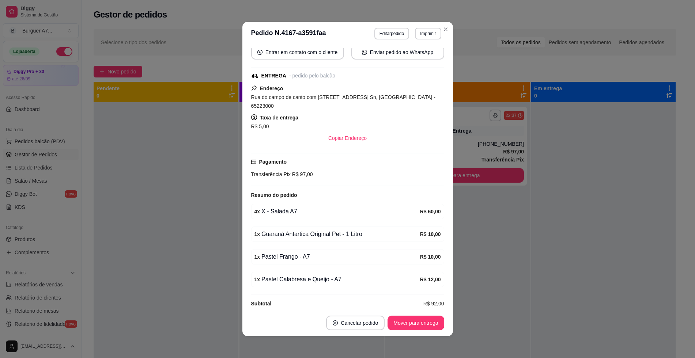
click at [38, 289] on link "Relatórios de vendas" at bounding box center [41, 285] width 76 height 12
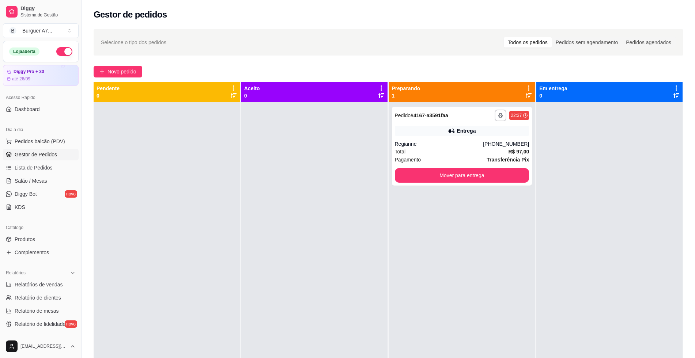
select select "ALL"
select select "0"
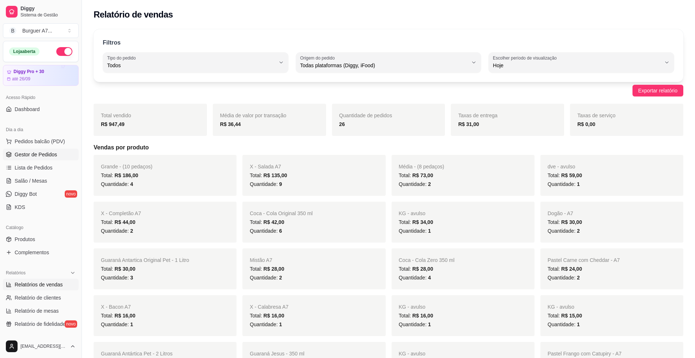
click at [67, 158] on link "Gestor de Pedidos" at bounding box center [41, 155] width 76 height 12
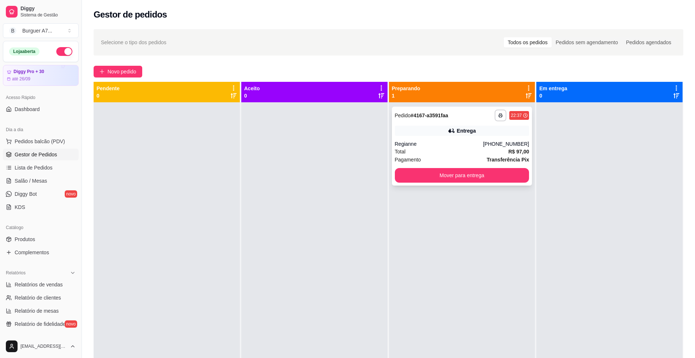
click at [475, 158] on div "Pagamento Transferência Pix" at bounding box center [462, 160] width 135 height 8
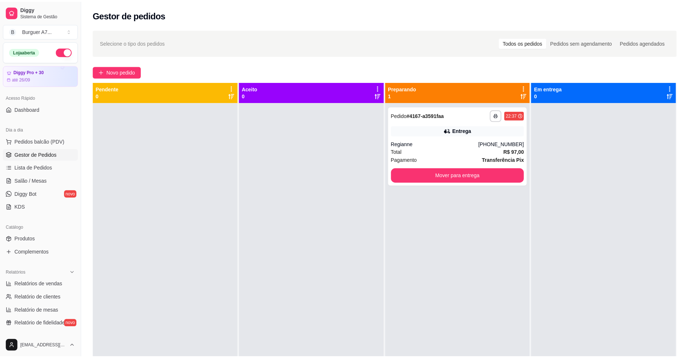
scroll to position [87, 0]
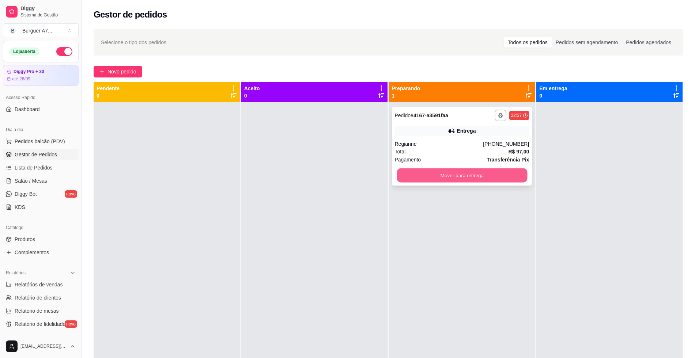
click at [482, 180] on button "Mover para entrega" at bounding box center [462, 175] width 130 height 14
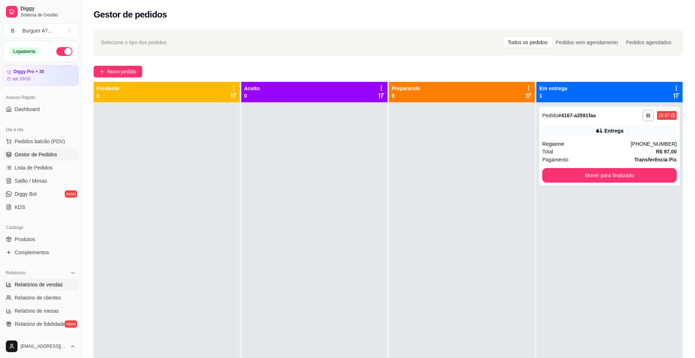
click at [31, 286] on span "Relatórios de vendas" at bounding box center [39, 284] width 48 height 7
select select "ALL"
select select "0"
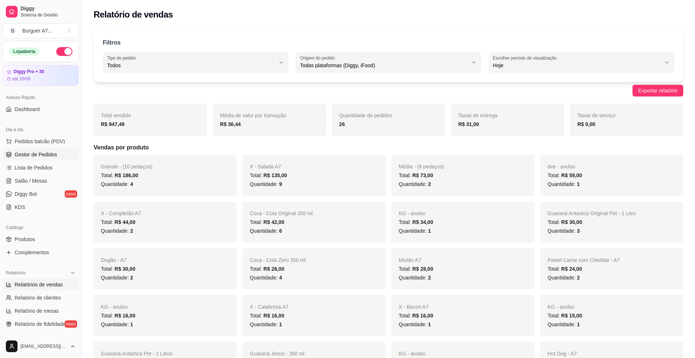
click at [50, 155] on span "Gestor de Pedidos" at bounding box center [36, 154] width 42 height 7
